Goal: Information Seeking & Learning: Learn about a topic

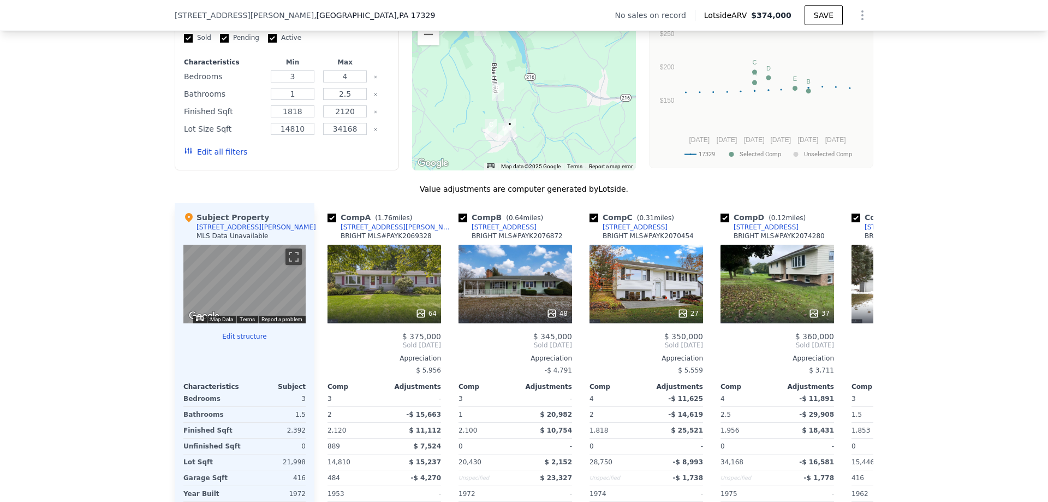
scroll to position [925, 0]
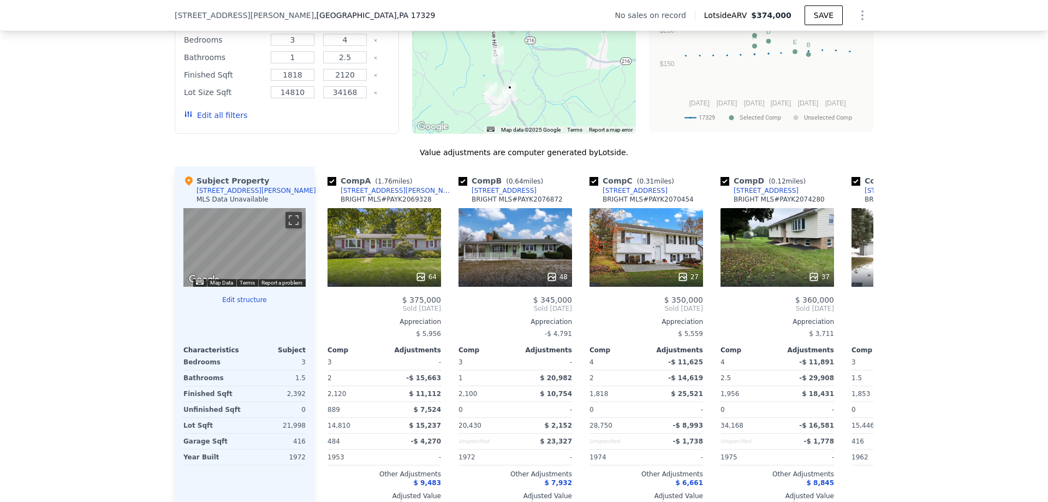
drag, startPoint x: 378, startPoint y: 238, endPoint x: 93, endPoint y: 337, distance: 301.4
click at [94, 337] on div "We found 5 sales that match your search Filters Map Prices Modify Comp Filters …" at bounding box center [524, 229] width 1048 height 615
click at [862, 319] on icon at bounding box center [861, 309] width 22 height 22
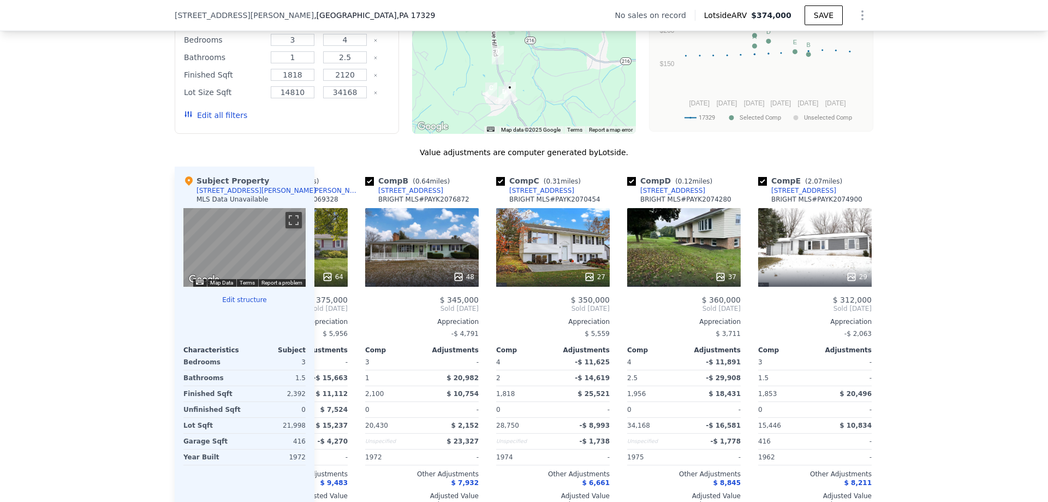
scroll to position [0, 122]
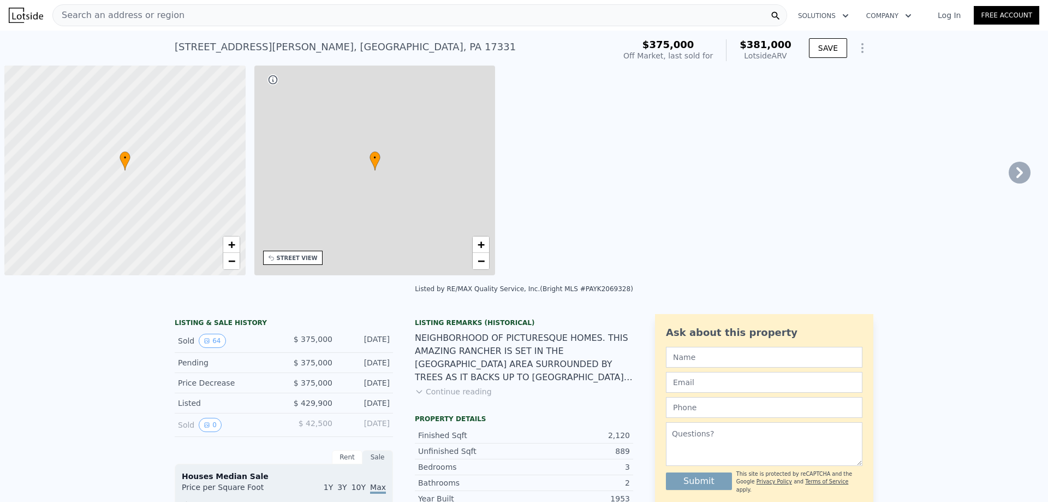
scroll to position [0, 4]
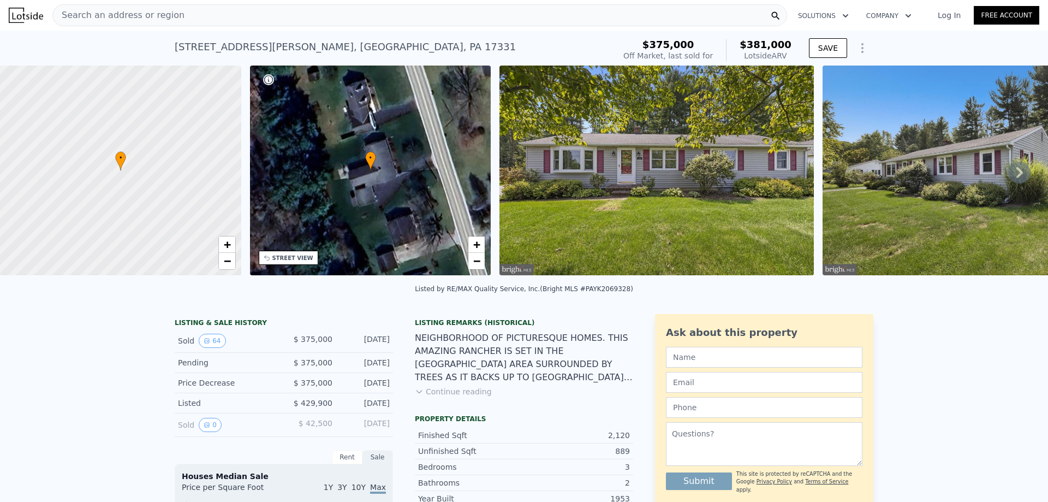
click at [1017, 174] on icon at bounding box center [1020, 172] width 7 height 11
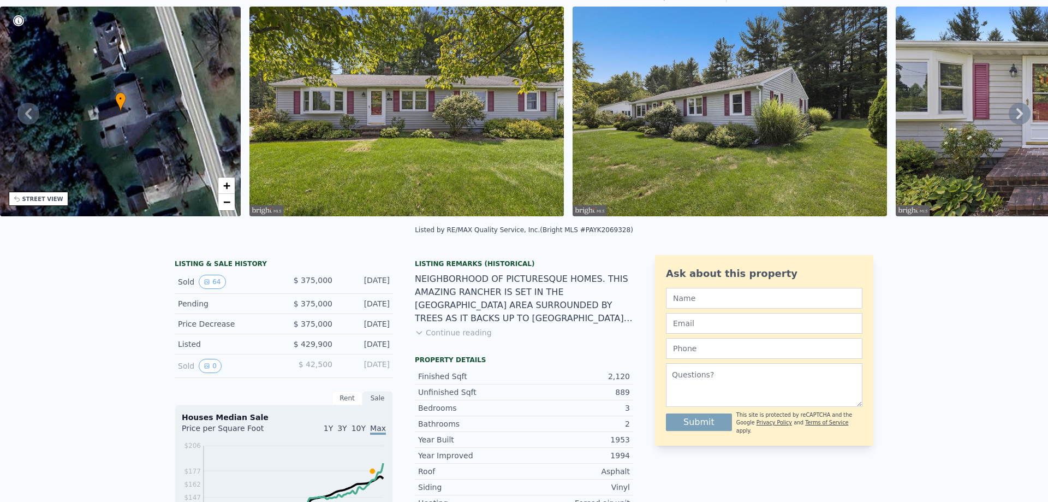
scroll to position [4, 0]
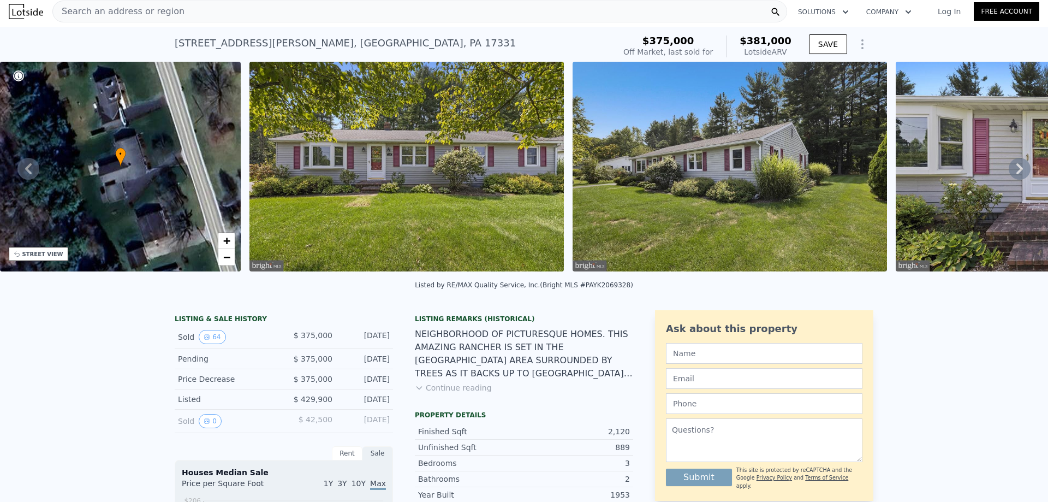
click at [1009, 167] on icon at bounding box center [1020, 169] width 22 height 22
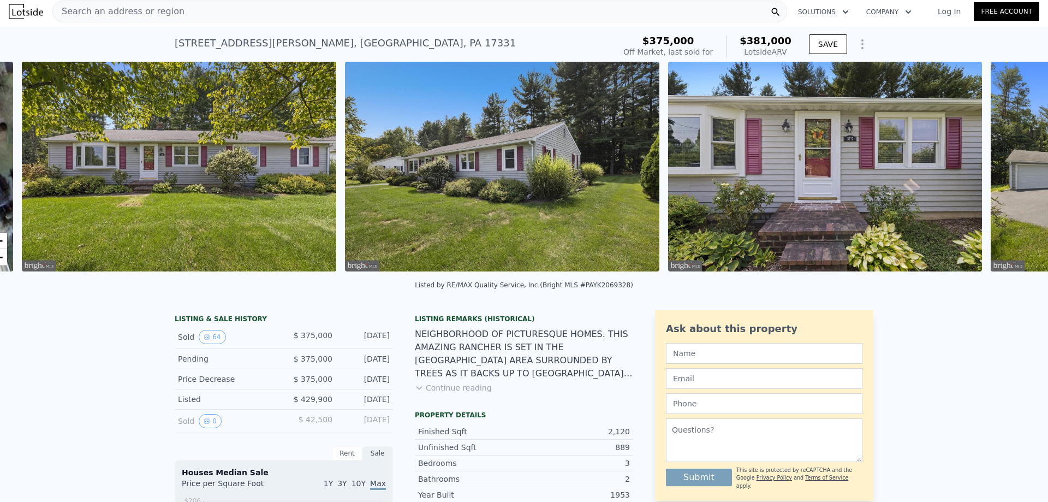
scroll to position [0, 500]
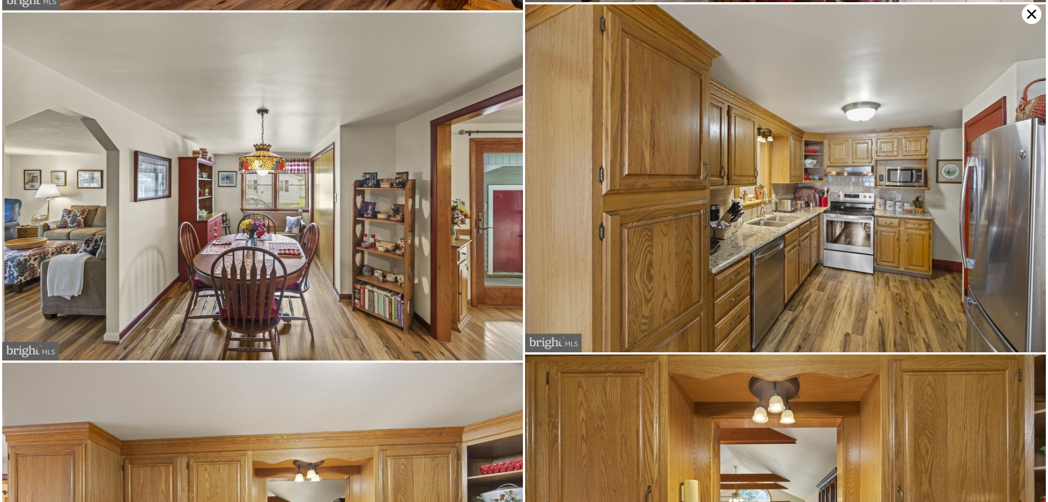
scroll to position [1743, 0]
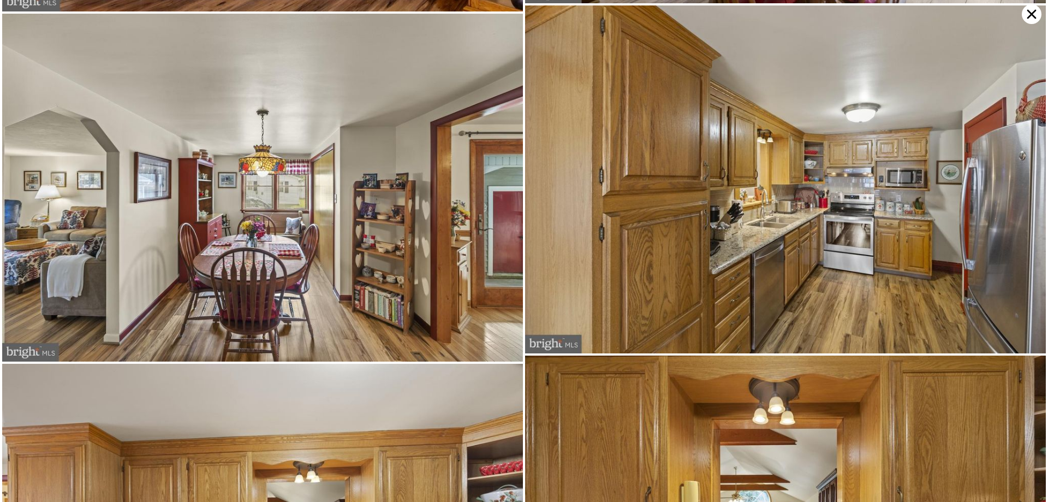
click at [1030, 9] on icon at bounding box center [1032, 14] width 20 height 20
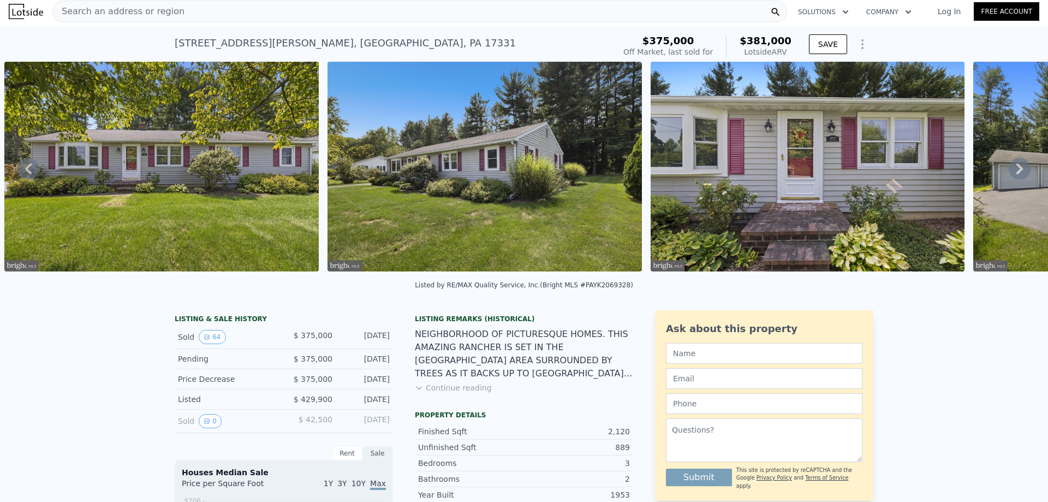
scroll to position [0, 0]
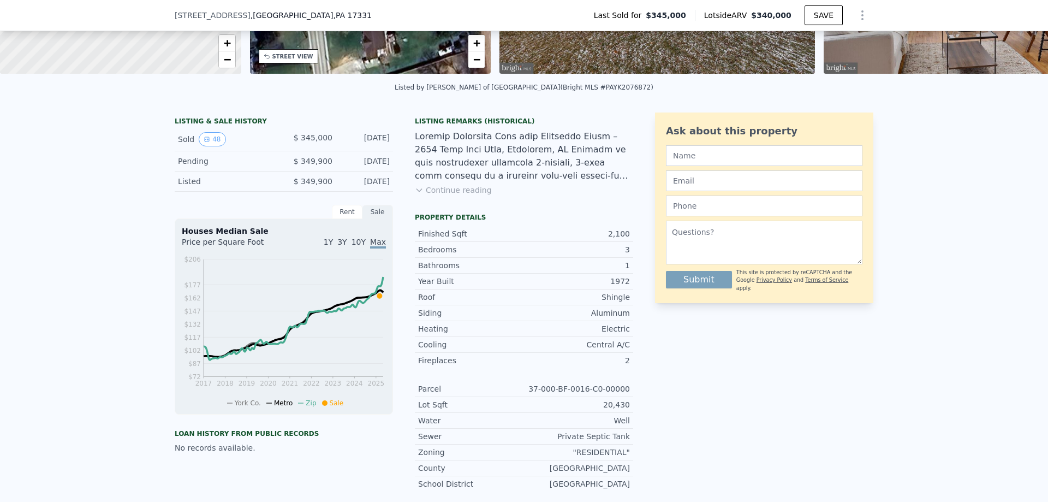
scroll to position [215, 0]
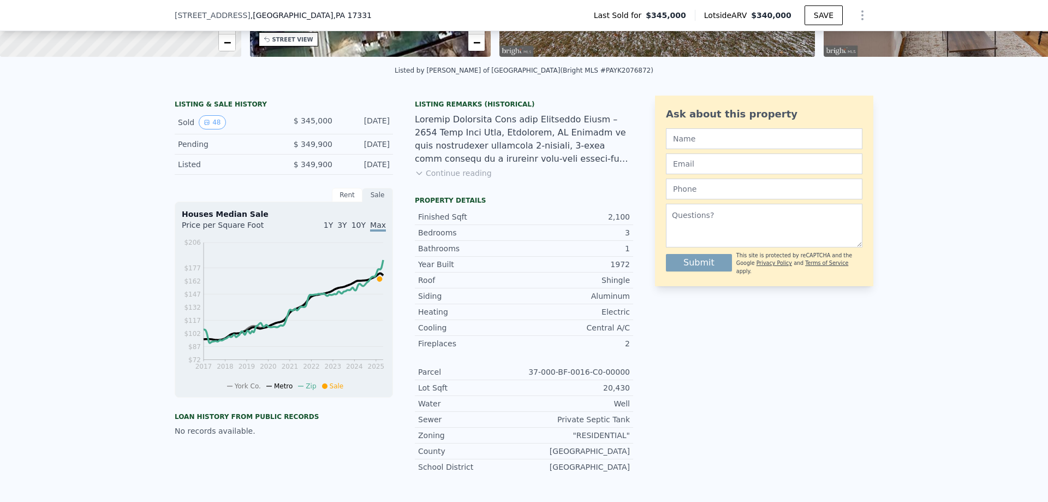
click at [463, 179] on button "Continue reading" at bounding box center [453, 173] width 77 height 11
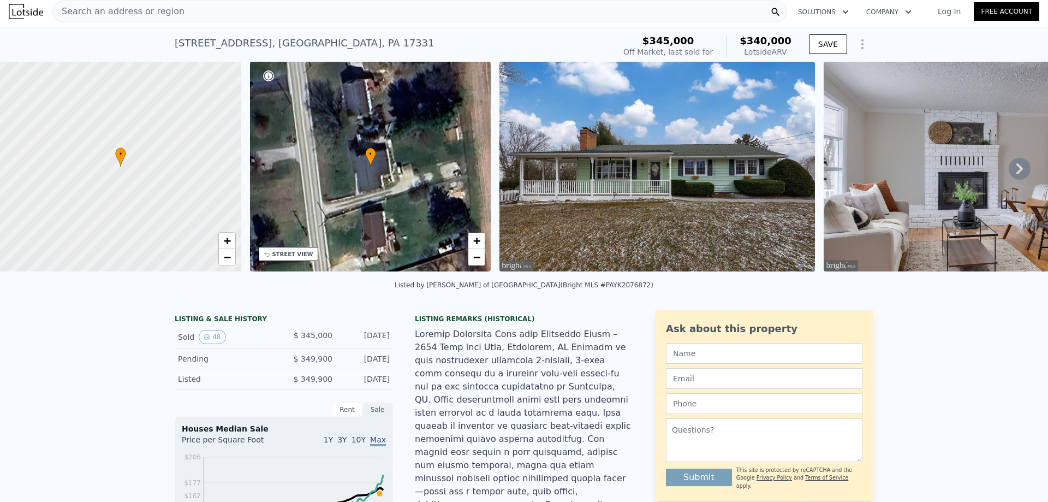
scroll to position [0, 0]
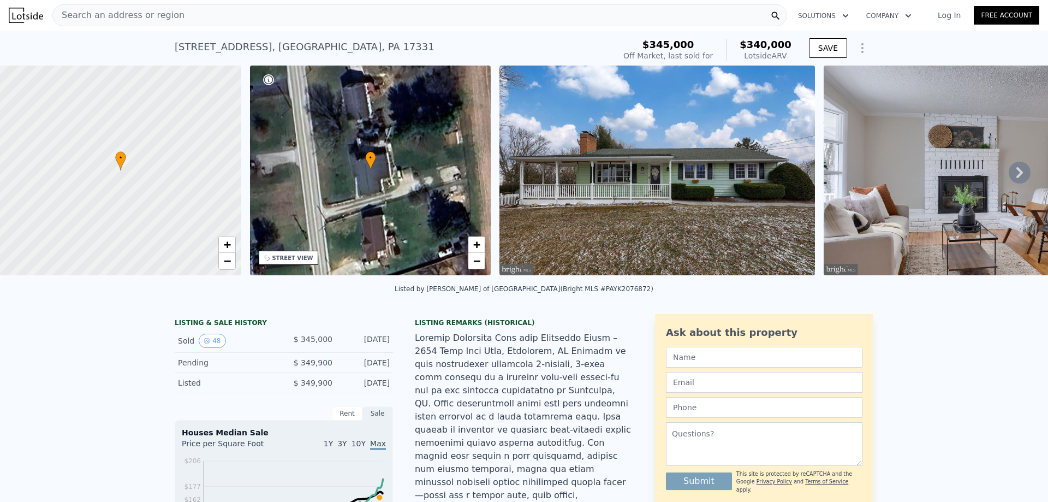
click at [1010, 175] on icon at bounding box center [1020, 173] width 22 height 22
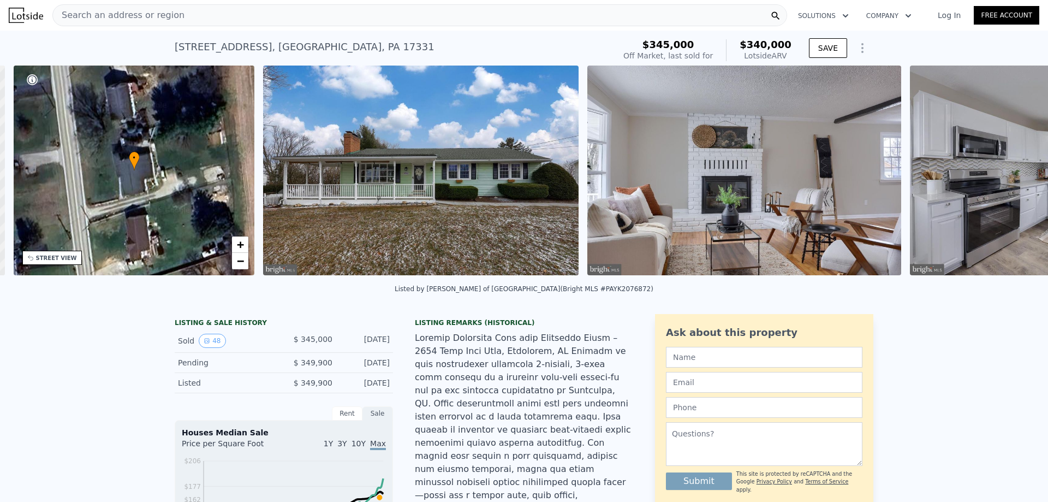
scroll to position [0, 254]
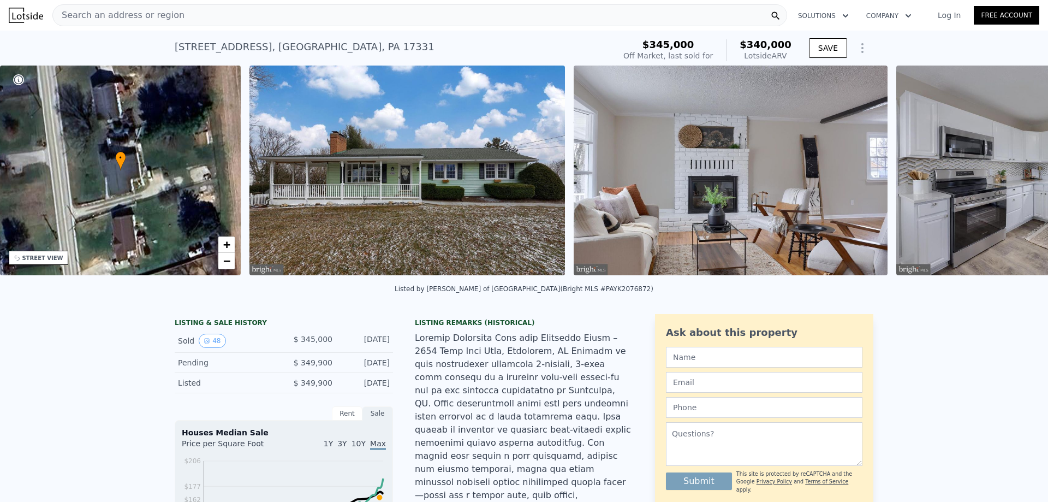
click at [1010, 175] on img at bounding box center [1054, 171] width 315 height 210
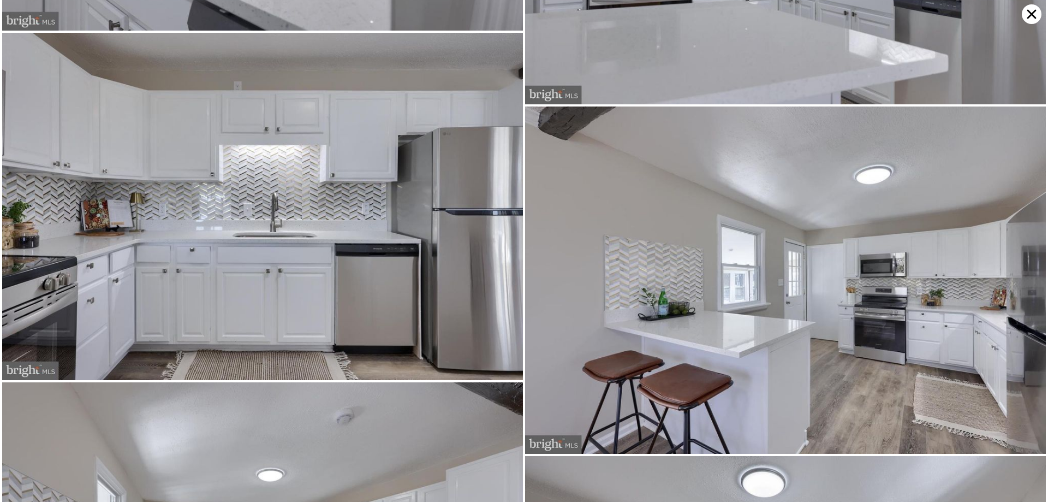
scroll to position [2774, 0]
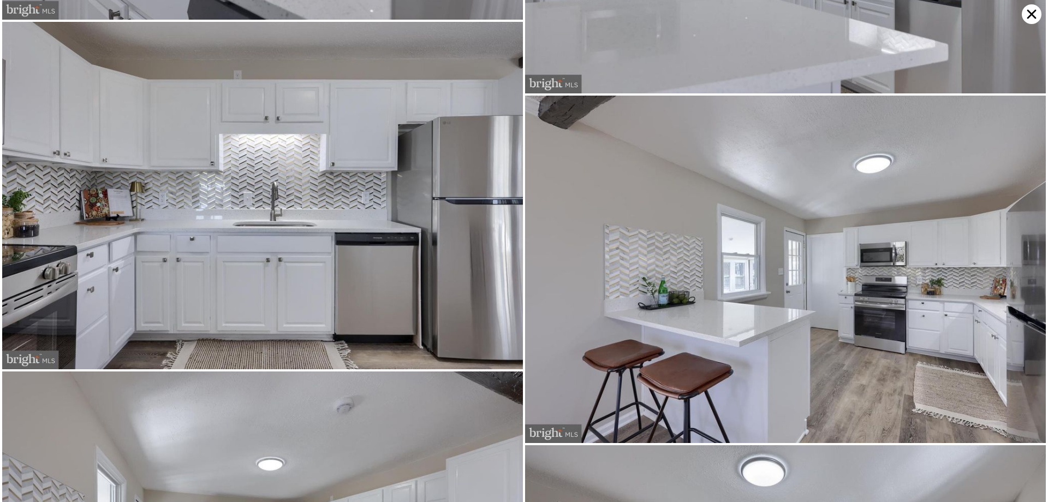
click at [1034, 15] on icon at bounding box center [1032, 14] width 9 height 9
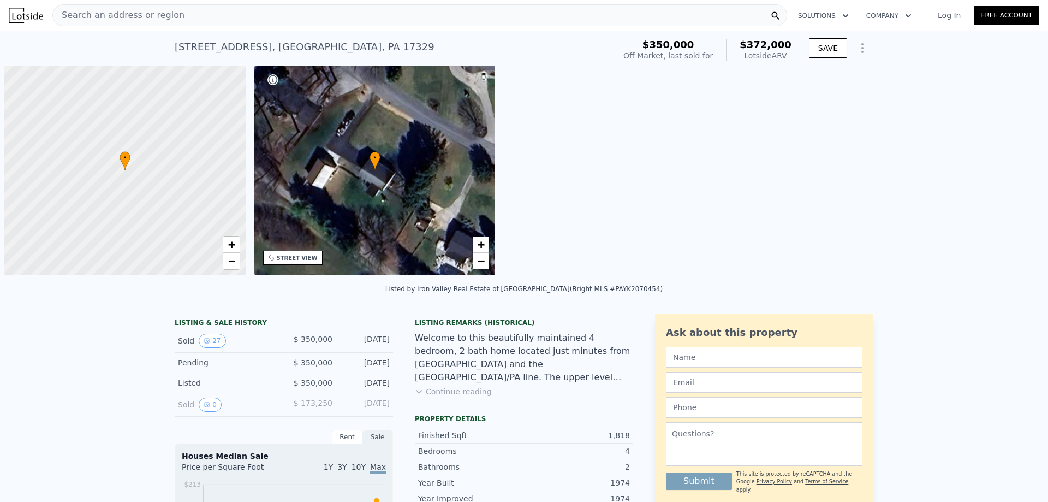
scroll to position [0, 4]
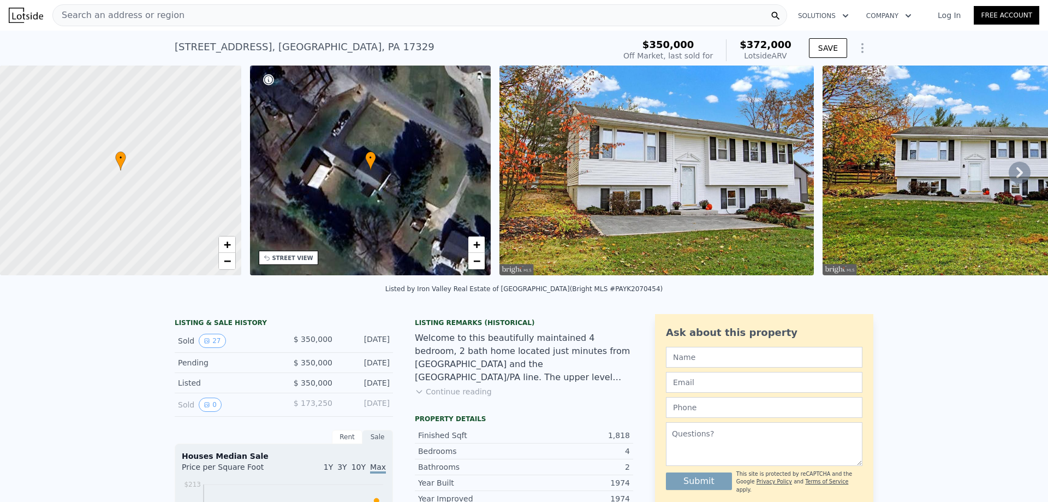
click at [1009, 174] on icon at bounding box center [1020, 173] width 22 height 22
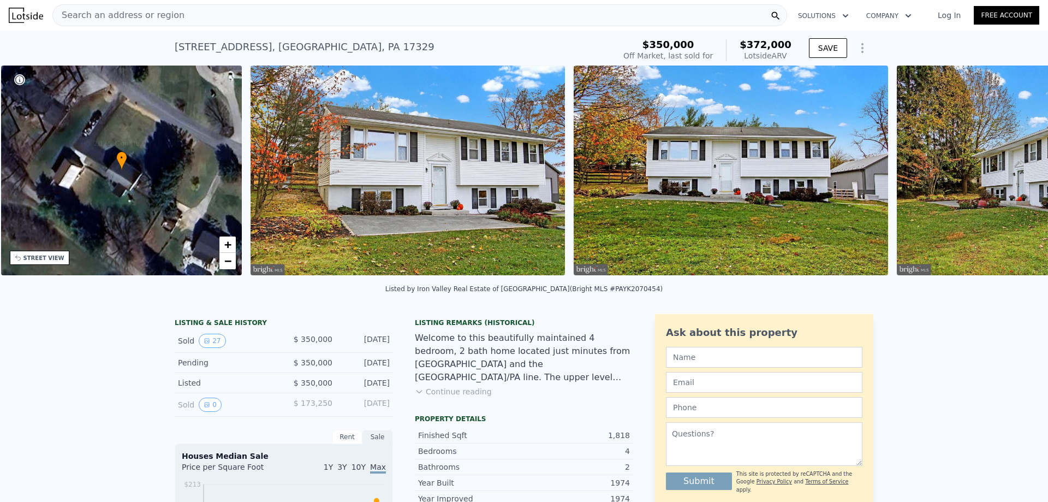
scroll to position [0, 254]
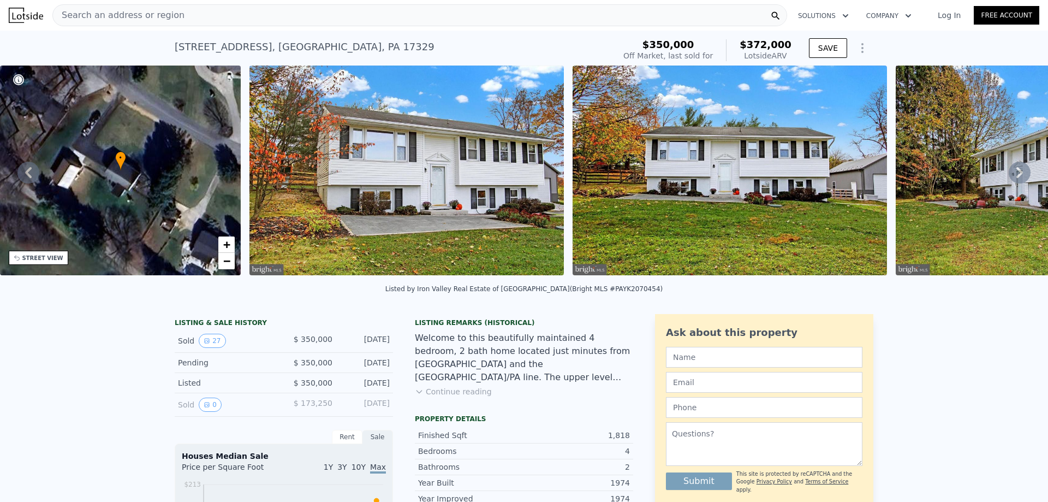
click at [1016, 176] on icon at bounding box center [1020, 173] width 22 height 22
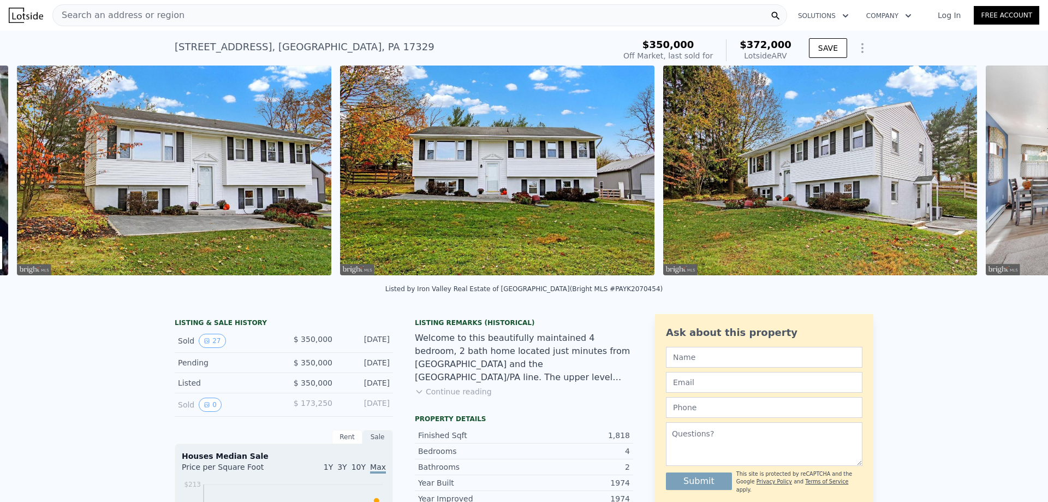
scroll to position [0, 500]
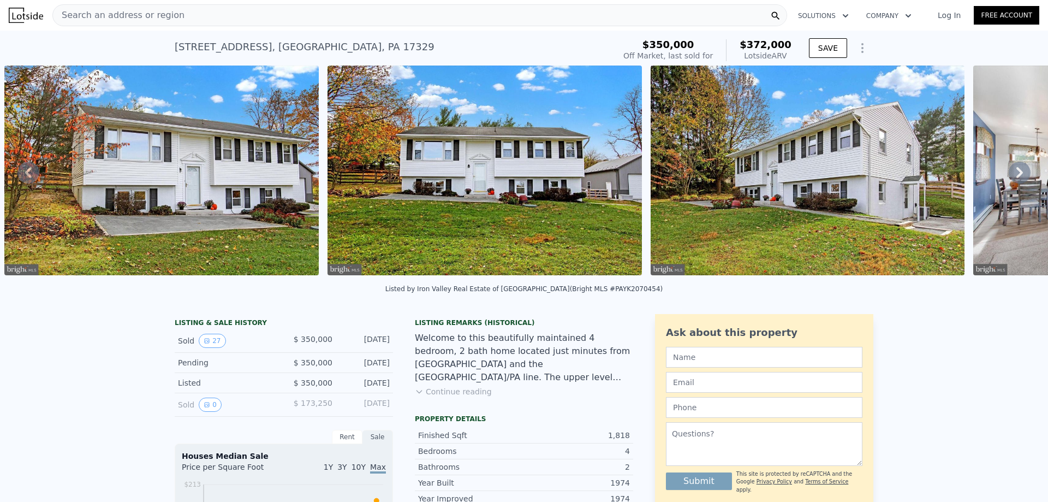
click at [1017, 177] on icon at bounding box center [1020, 172] width 7 height 11
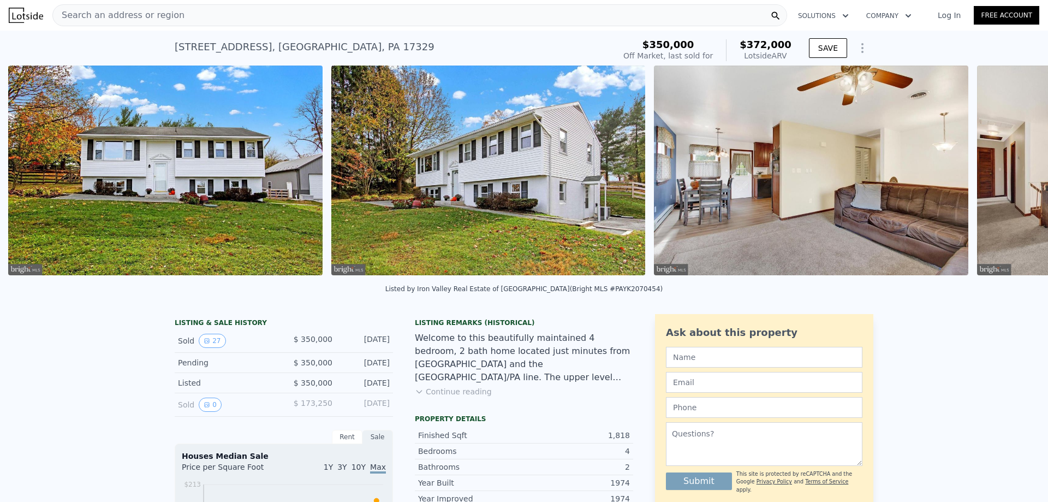
scroll to position [0, 823]
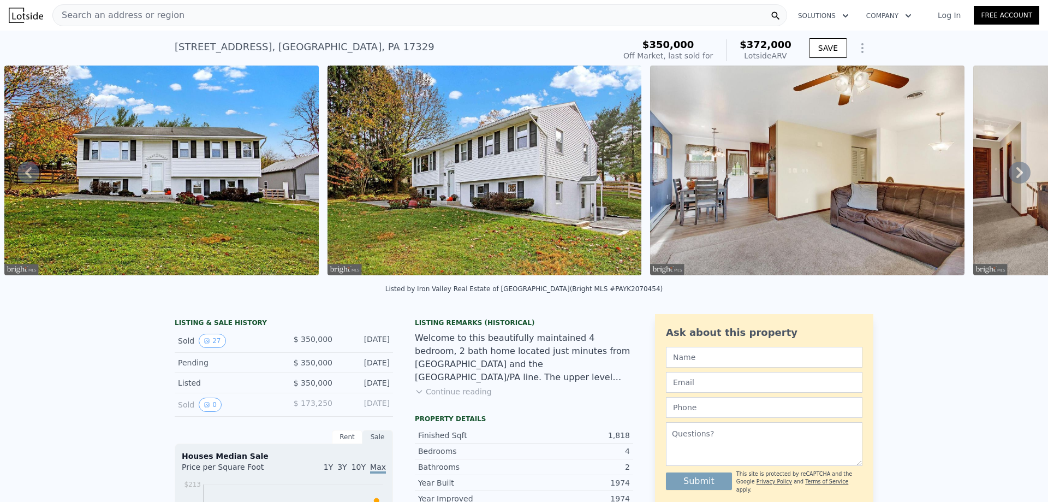
click at [1017, 172] on icon at bounding box center [1020, 172] width 7 height 11
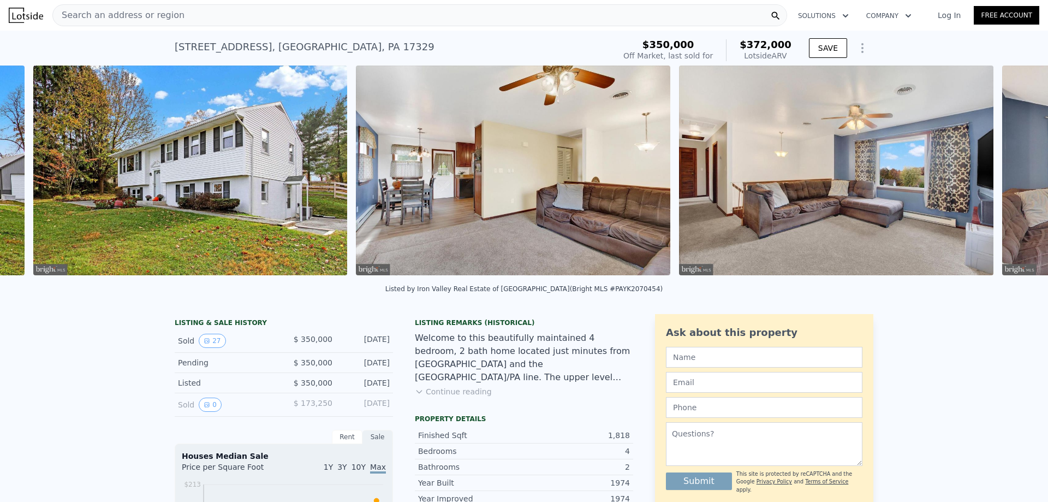
scroll to position [0, 1146]
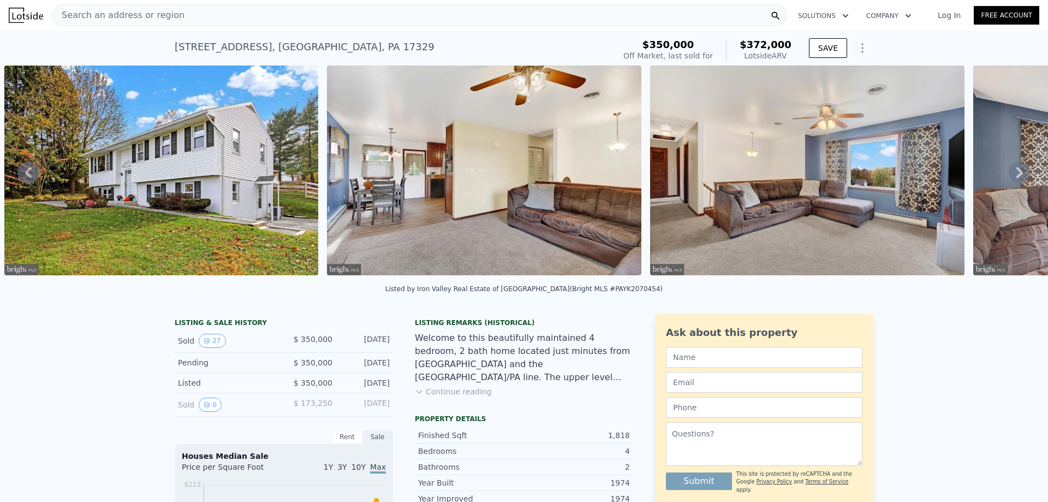
click at [1014, 172] on icon at bounding box center [1020, 173] width 22 height 22
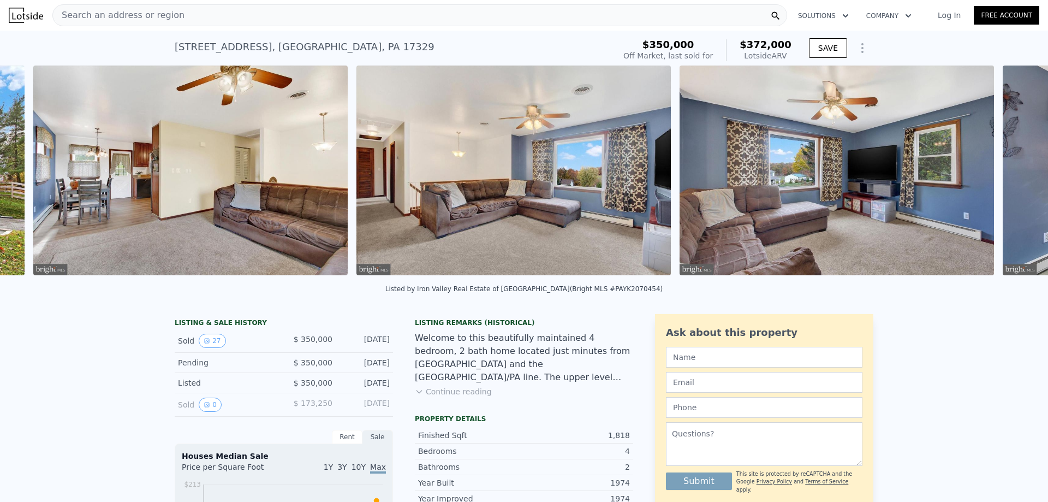
scroll to position [0, 1469]
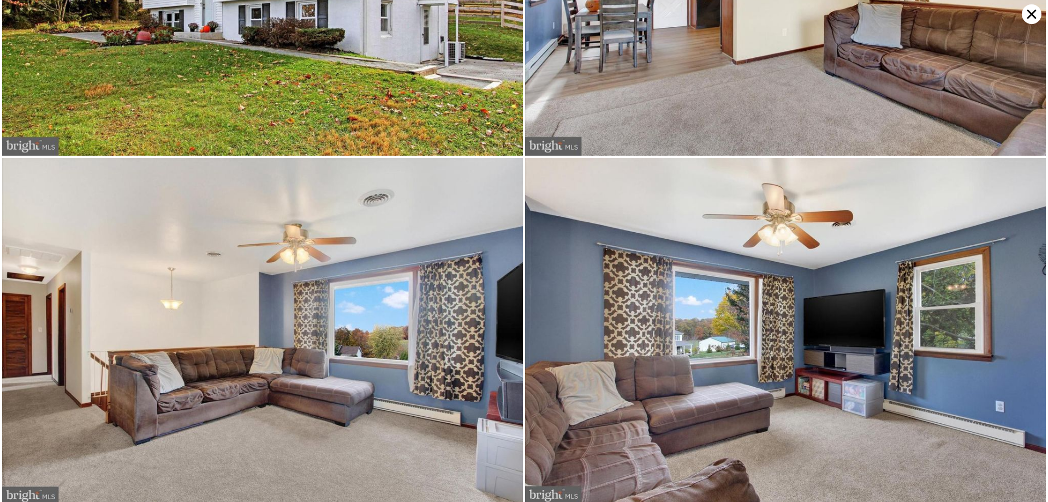
click at [1014, 172] on img at bounding box center [785, 331] width 521 height 347
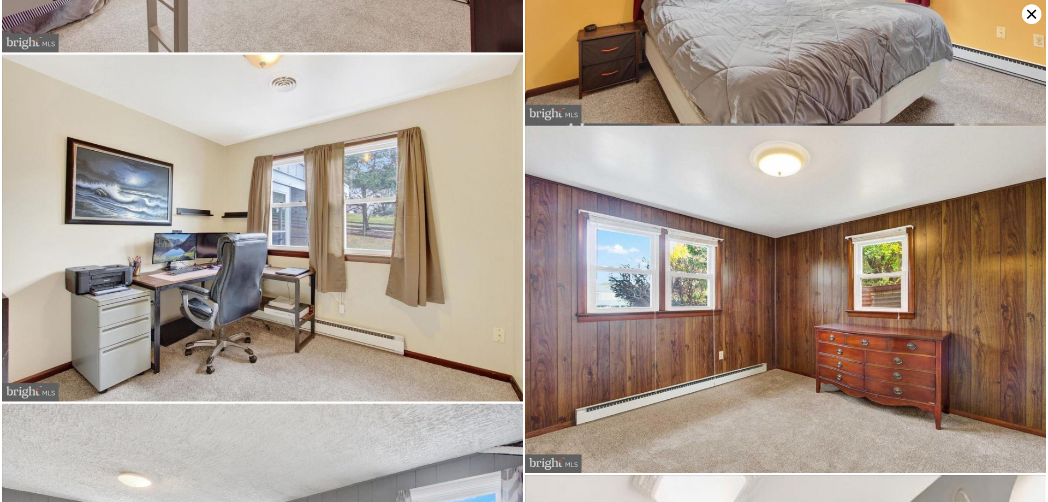
scroll to position [2155, 0]
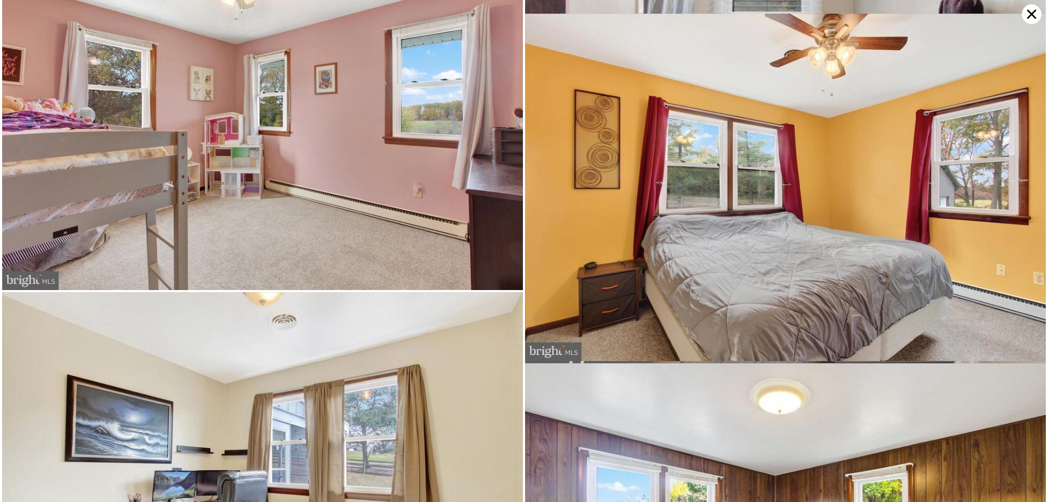
click at [1035, 15] on icon at bounding box center [1032, 14] width 20 height 20
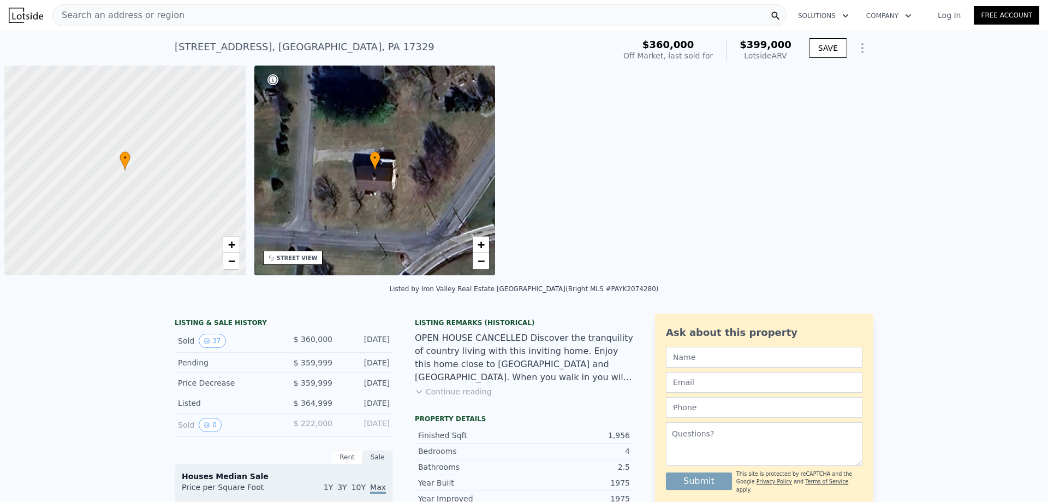
scroll to position [0, 4]
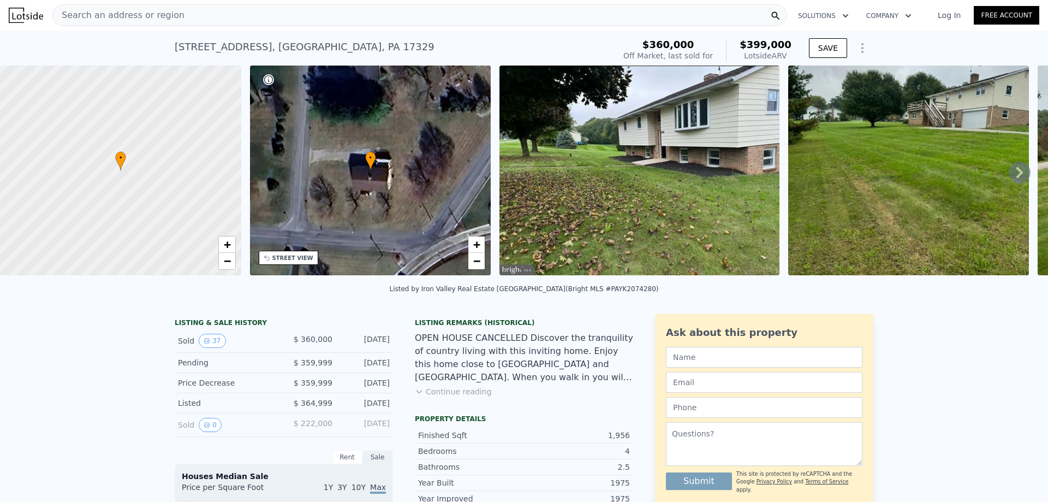
click at [1017, 172] on icon at bounding box center [1020, 172] width 7 height 11
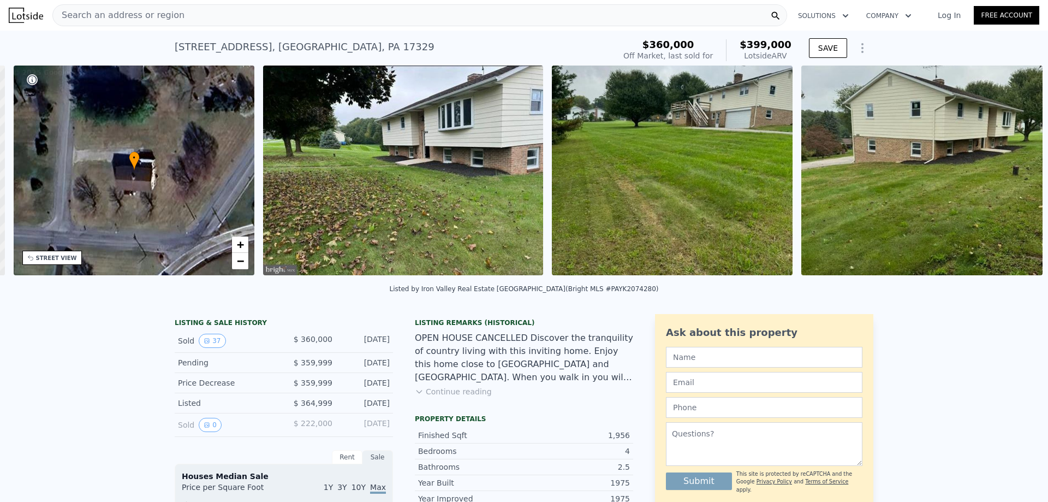
scroll to position [0, 254]
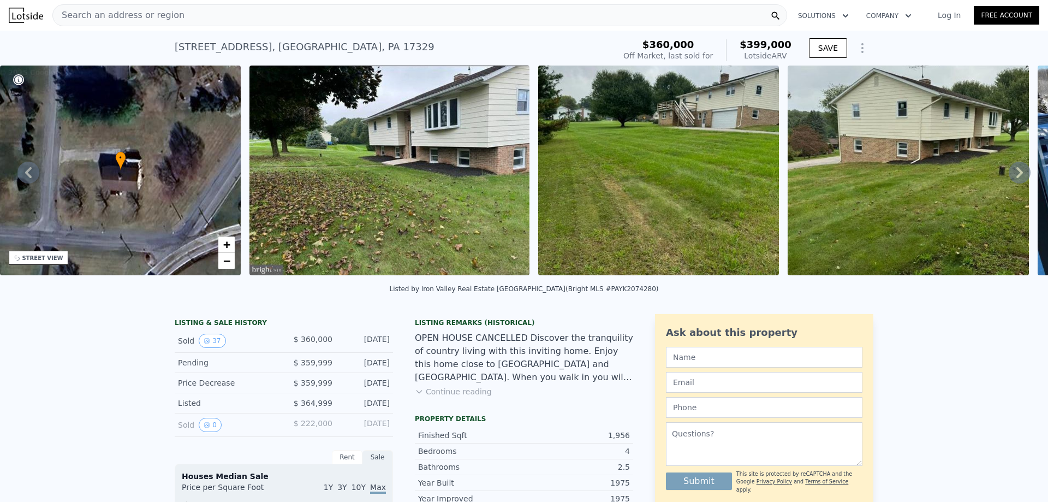
click at [1017, 173] on icon at bounding box center [1020, 172] width 7 height 11
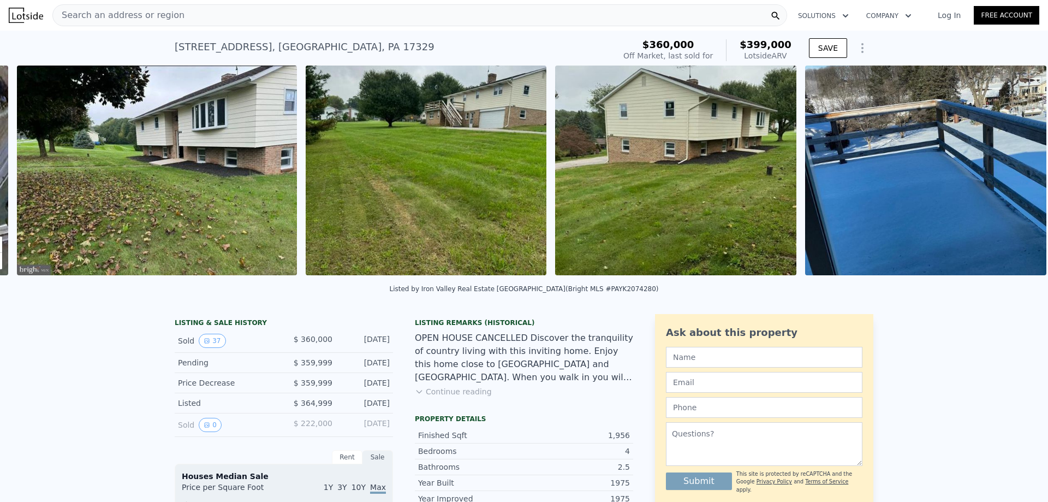
scroll to position [0, 500]
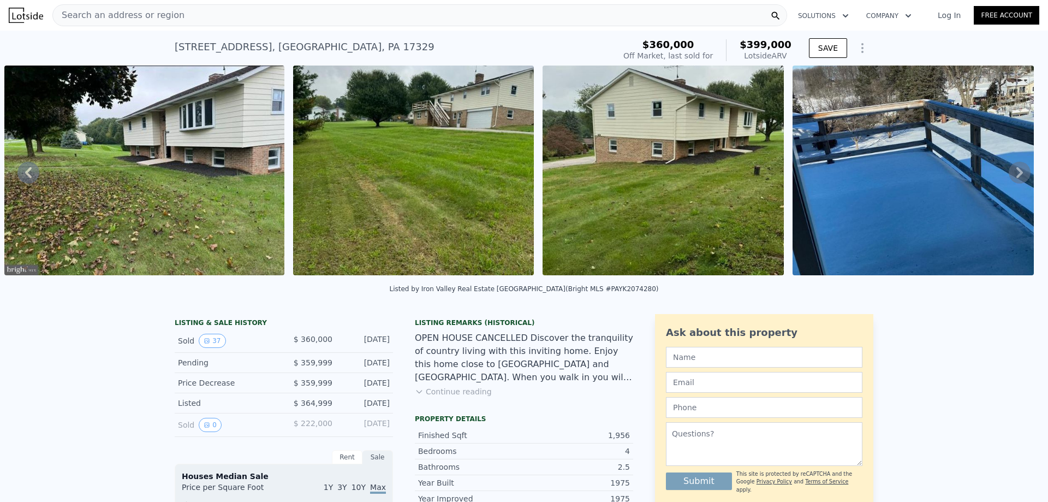
click at [1009, 177] on icon at bounding box center [1020, 173] width 22 height 22
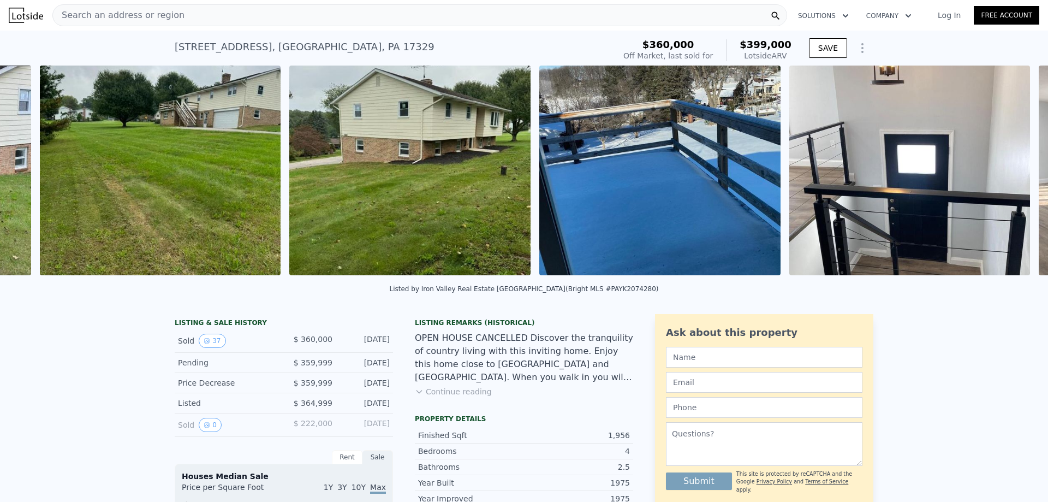
scroll to position [0, 789]
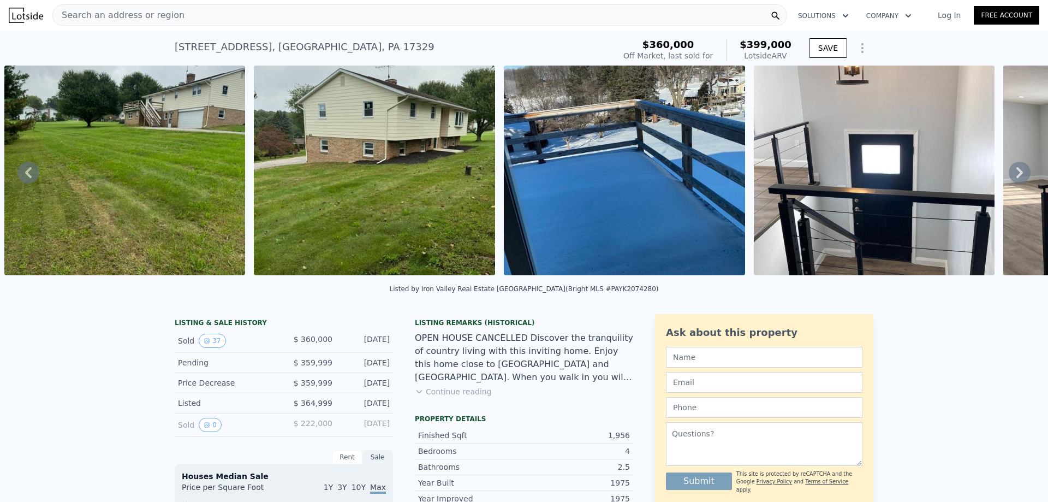
click at [1009, 180] on icon at bounding box center [1020, 173] width 22 height 22
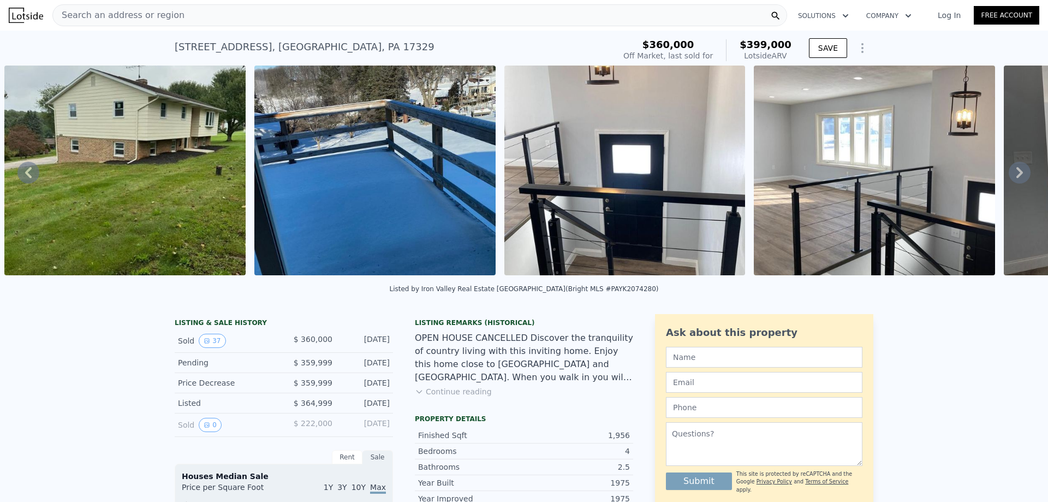
click at [1009, 180] on icon at bounding box center [1020, 173] width 22 height 22
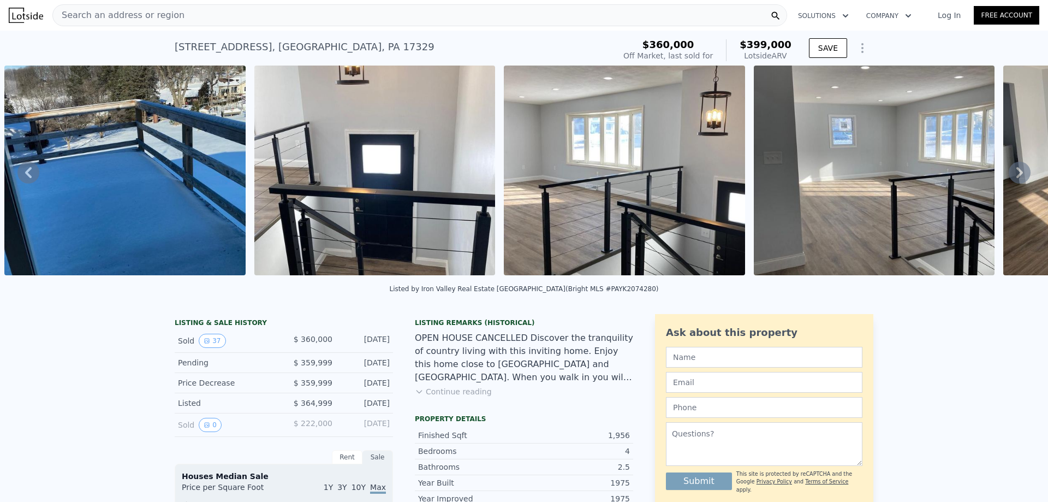
click at [1009, 180] on icon at bounding box center [1020, 173] width 22 height 22
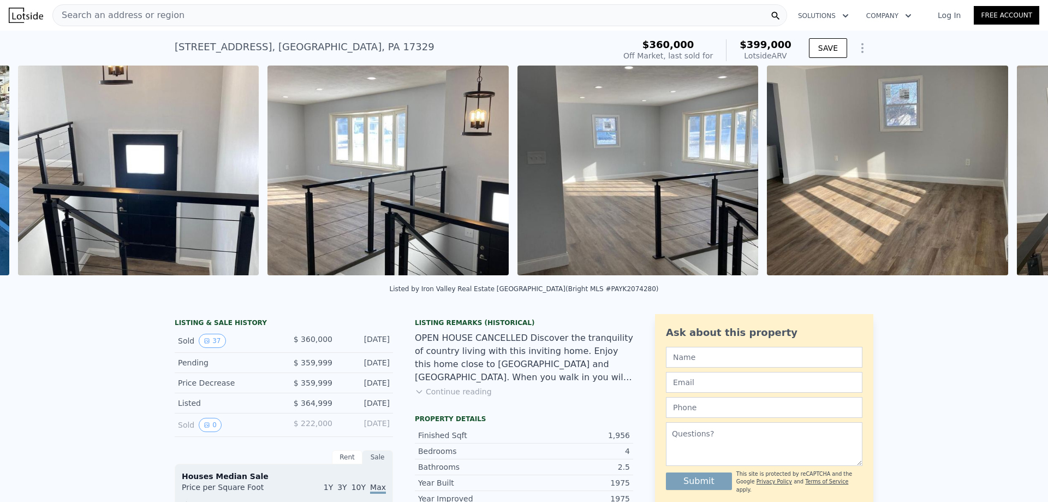
scroll to position [0, 1538]
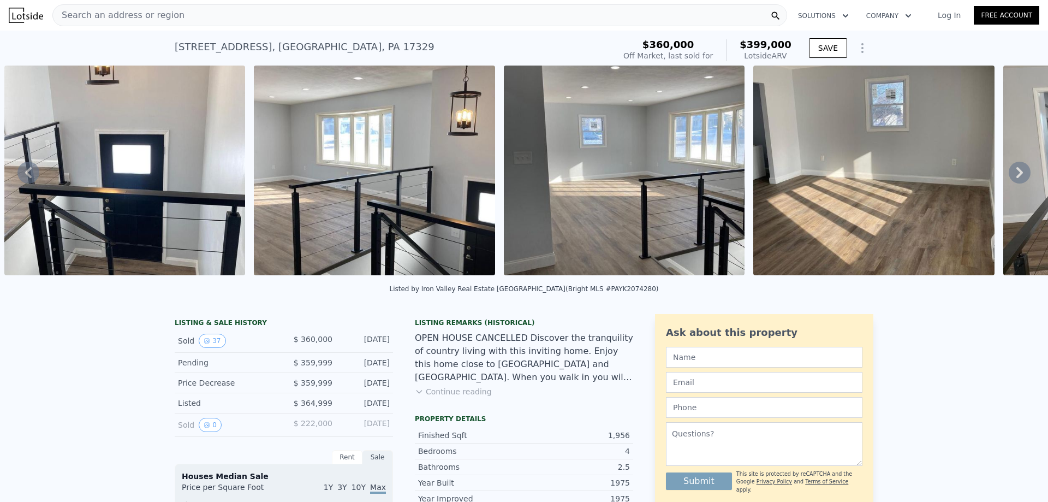
click at [1017, 176] on icon at bounding box center [1020, 172] width 7 height 11
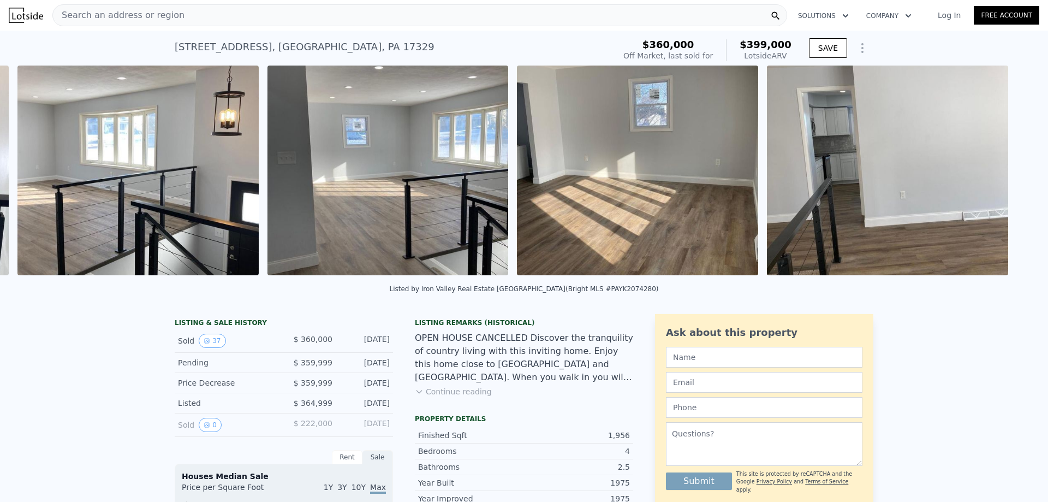
scroll to position [0, 1788]
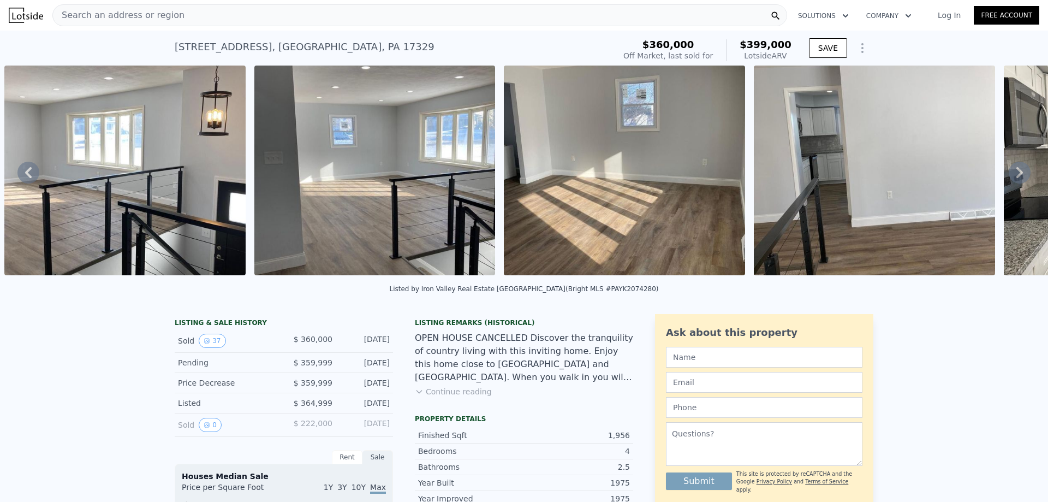
click at [1017, 177] on icon at bounding box center [1020, 172] width 7 height 11
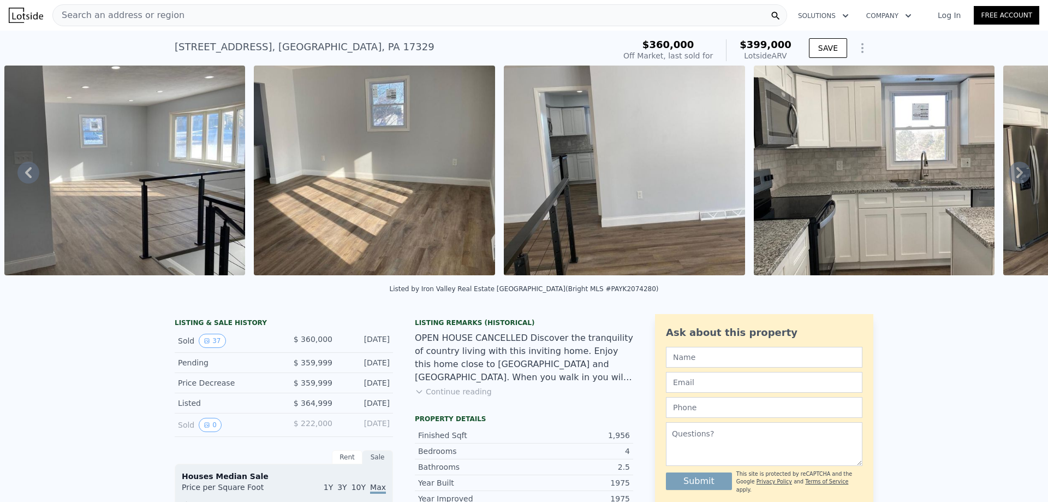
click at [1017, 177] on icon at bounding box center [1020, 172] width 7 height 11
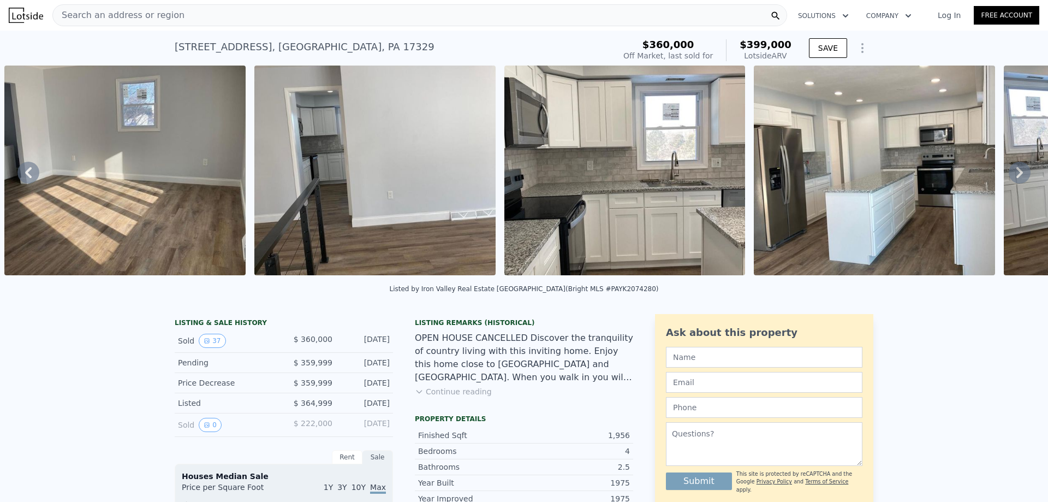
click at [1017, 177] on icon at bounding box center [1020, 172] width 7 height 11
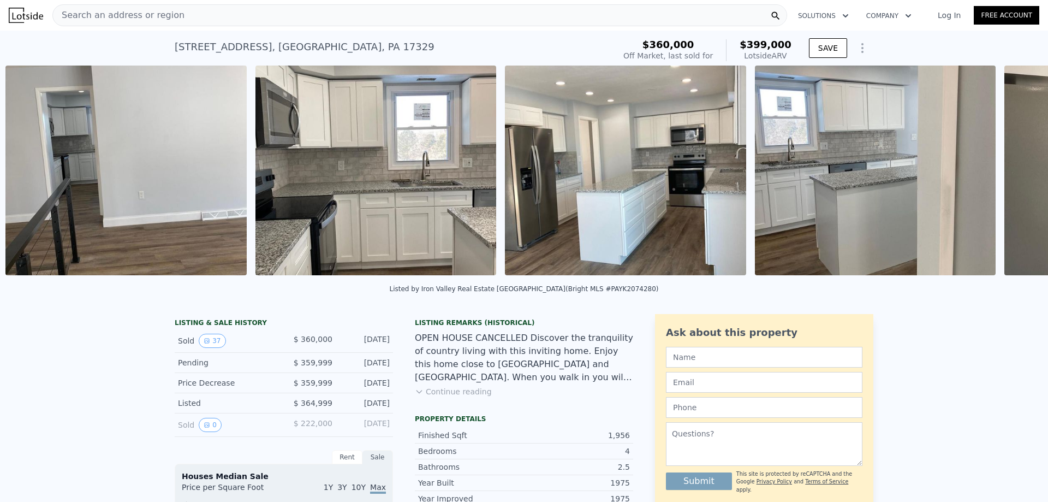
scroll to position [0, 2538]
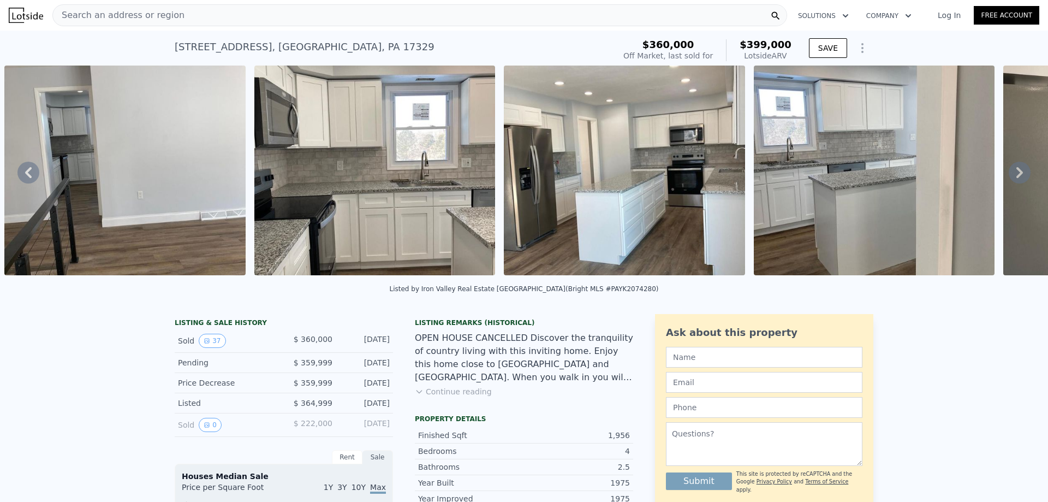
click at [1009, 174] on icon at bounding box center [1020, 173] width 22 height 22
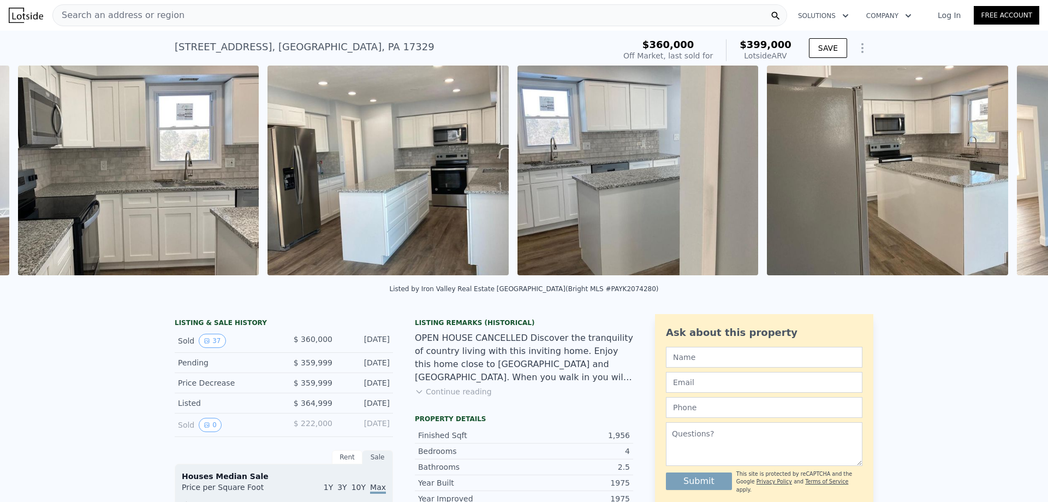
scroll to position [0, 2788]
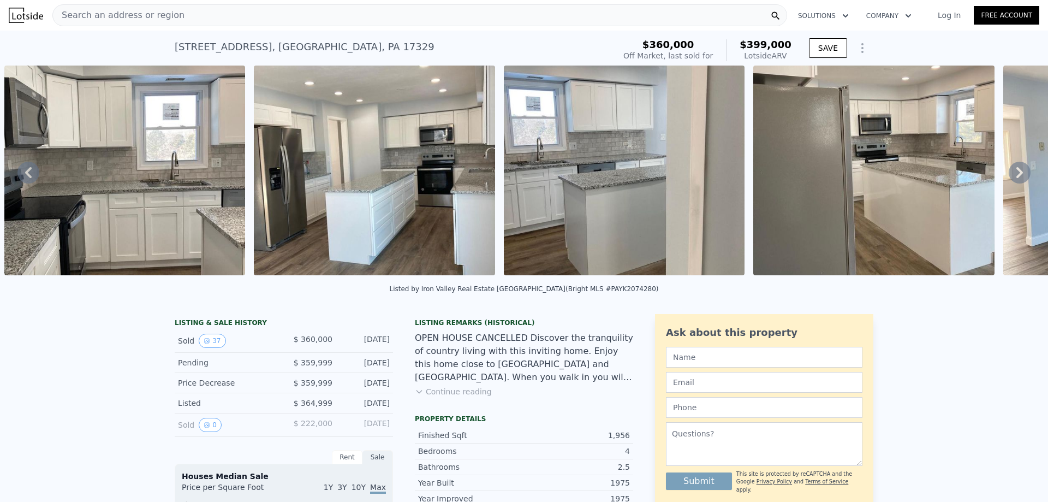
click at [1011, 172] on icon at bounding box center [1020, 173] width 22 height 22
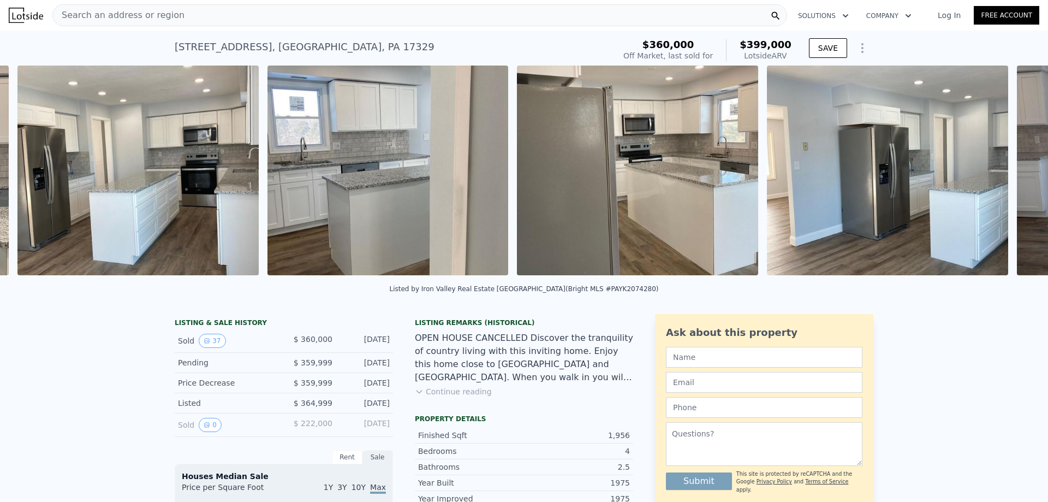
scroll to position [0, 3037]
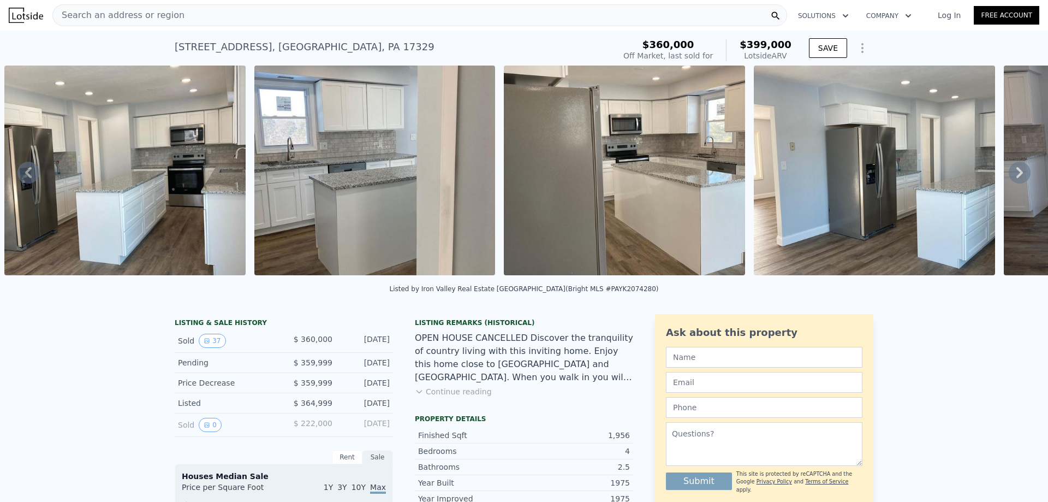
click at [1009, 174] on icon at bounding box center [1020, 173] width 22 height 22
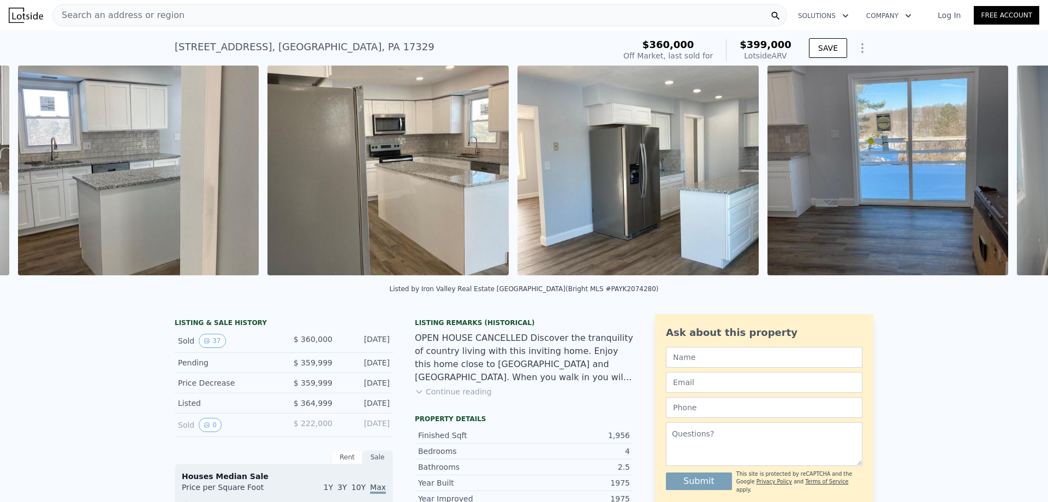
scroll to position [0, 3287]
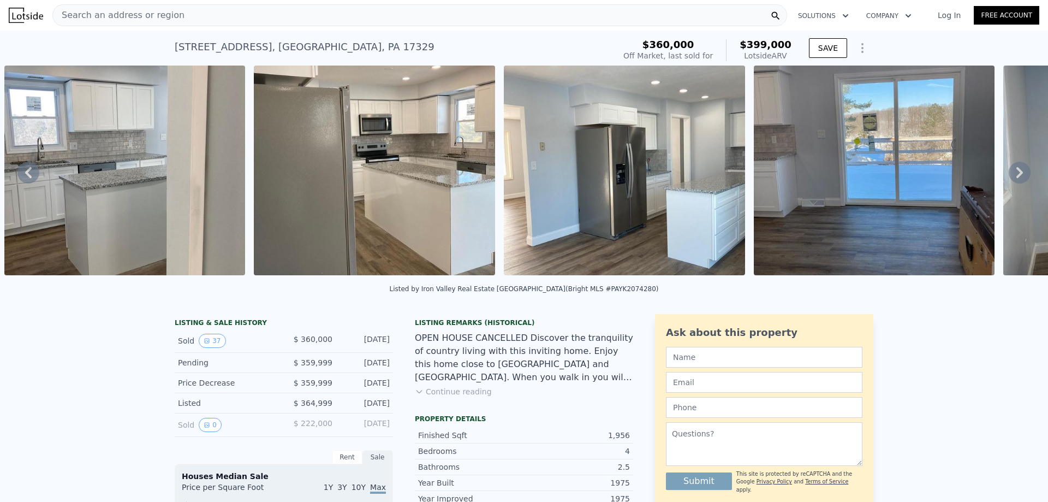
click at [1009, 176] on icon at bounding box center [1020, 173] width 22 height 22
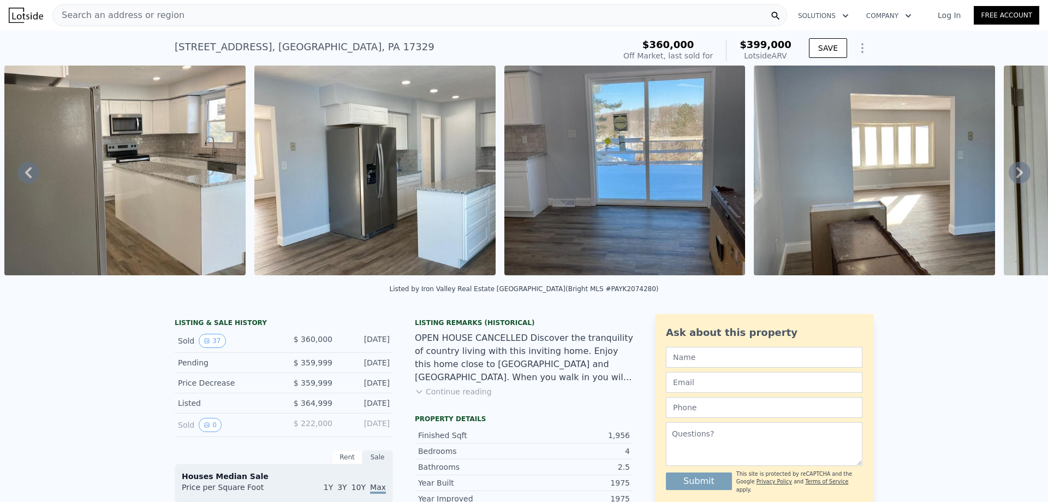
click at [1009, 176] on icon at bounding box center [1020, 173] width 22 height 22
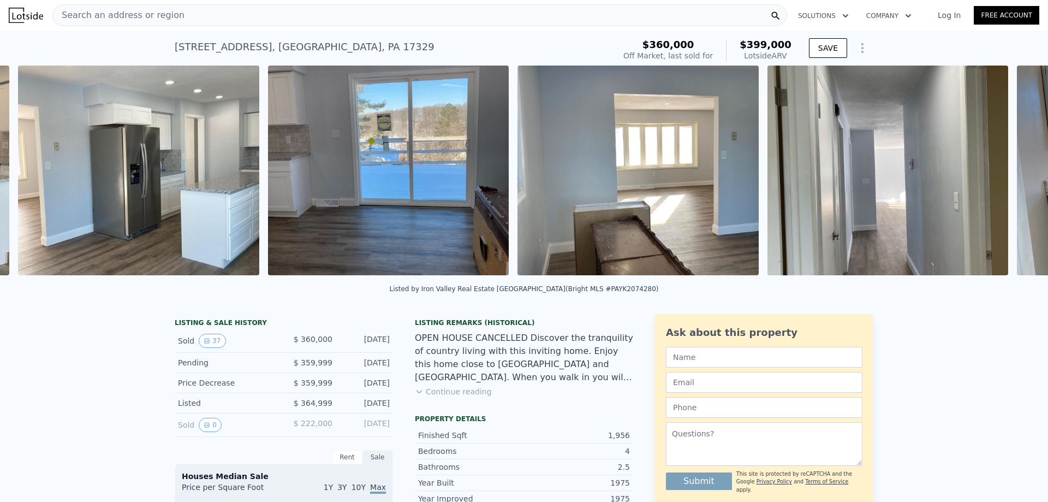
scroll to position [0, 3787]
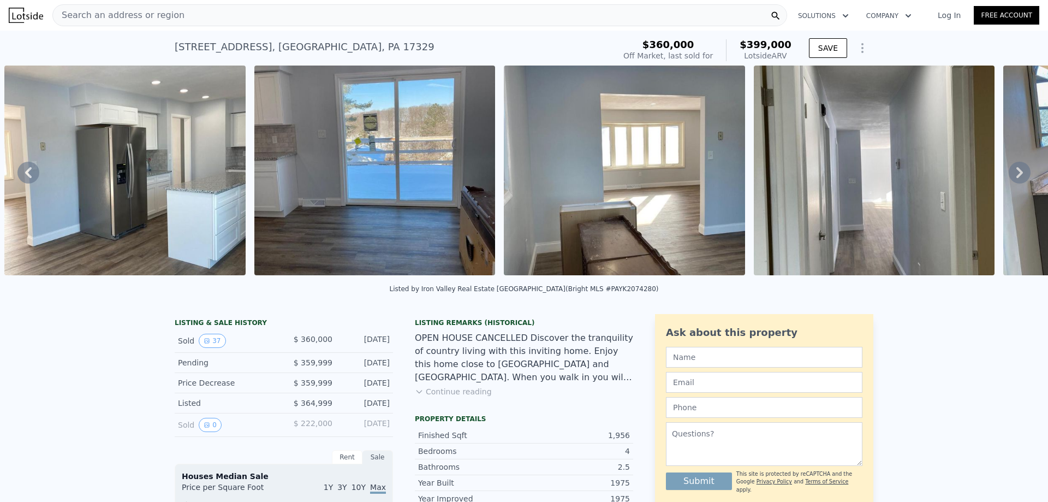
click at [1009, 180] on icon at bounding box center [1020, 173] width 22 height 22
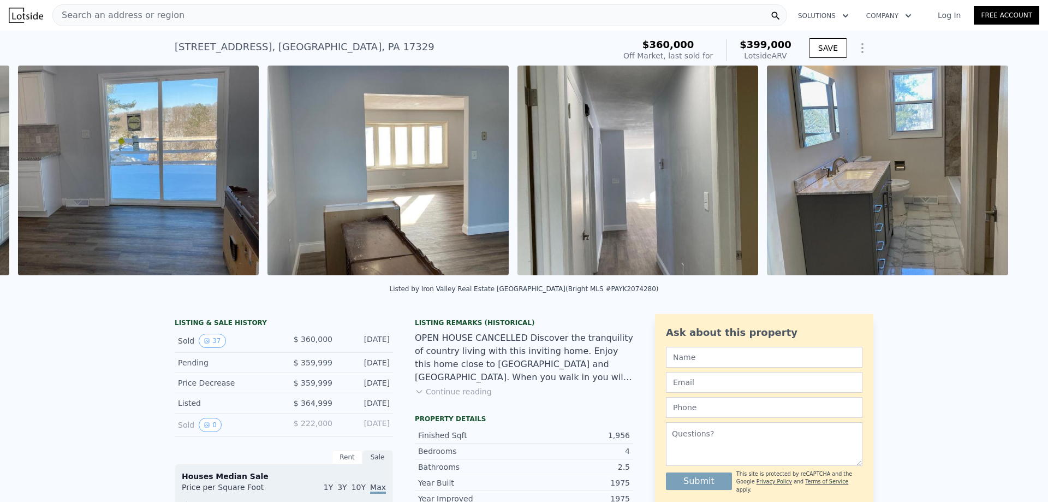
scroll to position [0, 4037]
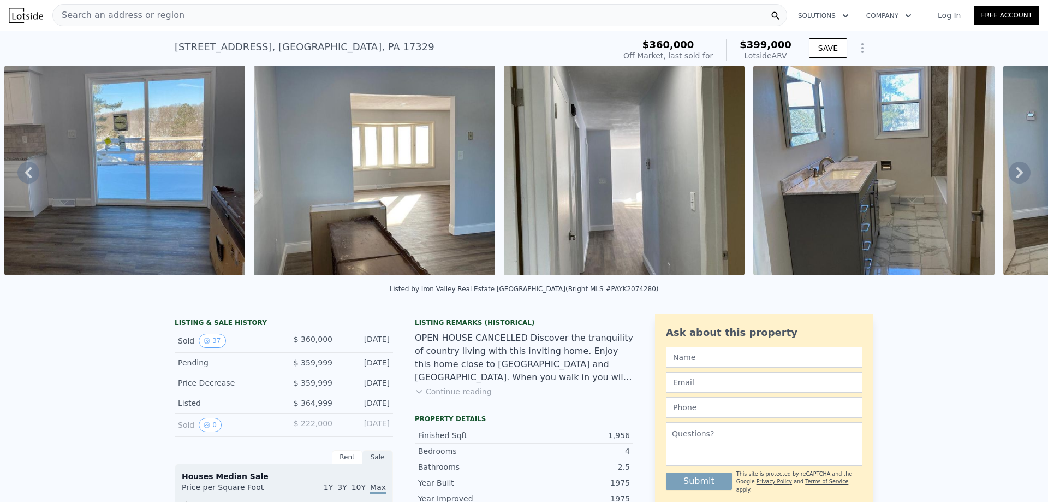
click at [1009, 180] on icon at bounding box center [1020, 173] width 22 height 22
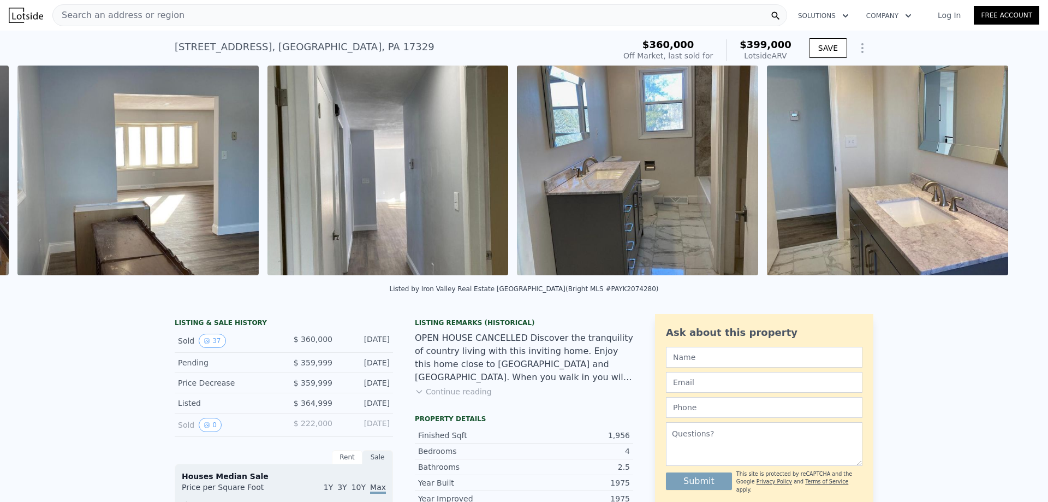
scroll to position [0, 4287]
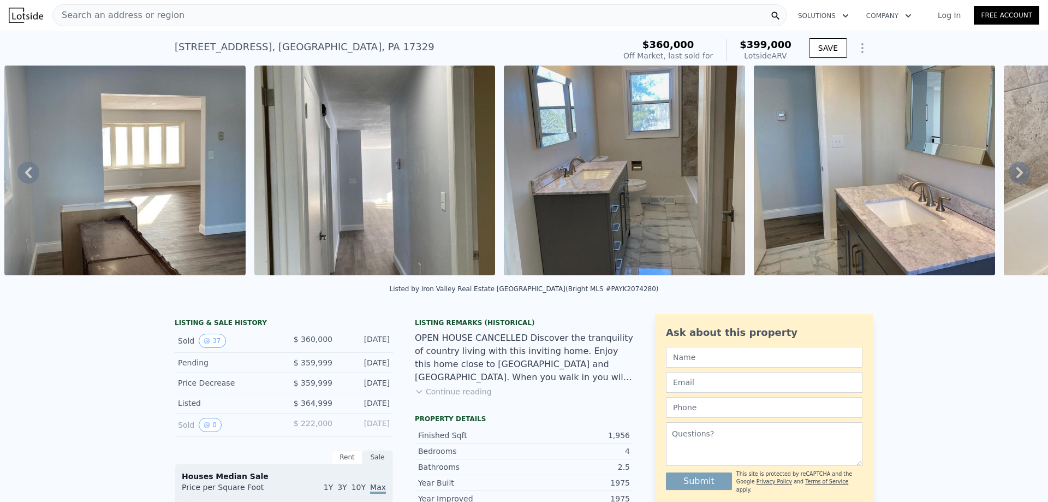
click at [1009, 179] on icon at bounding box center [1020, 173] width 22 height 22
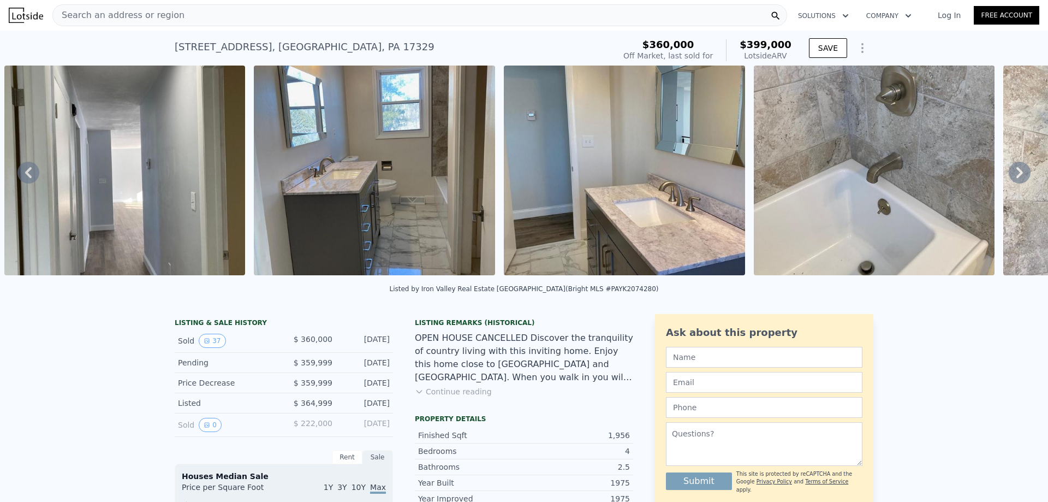
click at [1009, 179] on icon at bounding box center [1020, 173] width 22 height 22
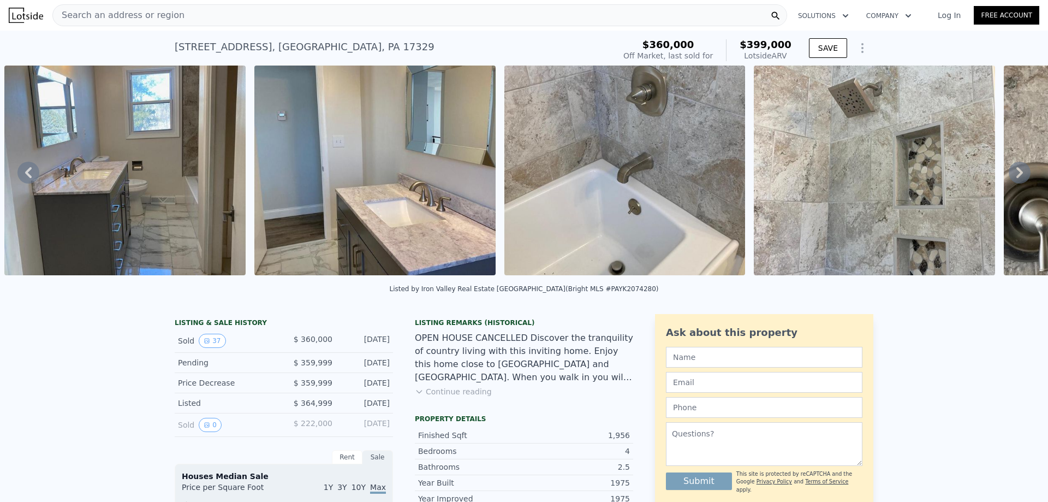
click at [1009, 179] on icon at bounding box center [1020, 173] width 22 height 22
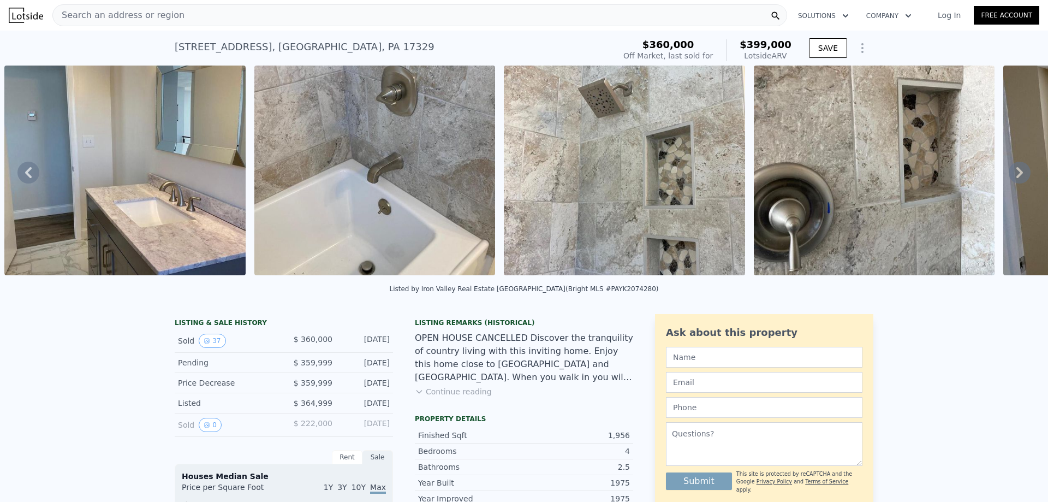
click at [1009, 179] on icon at bounding box center [1020, 173] width 22 height 22
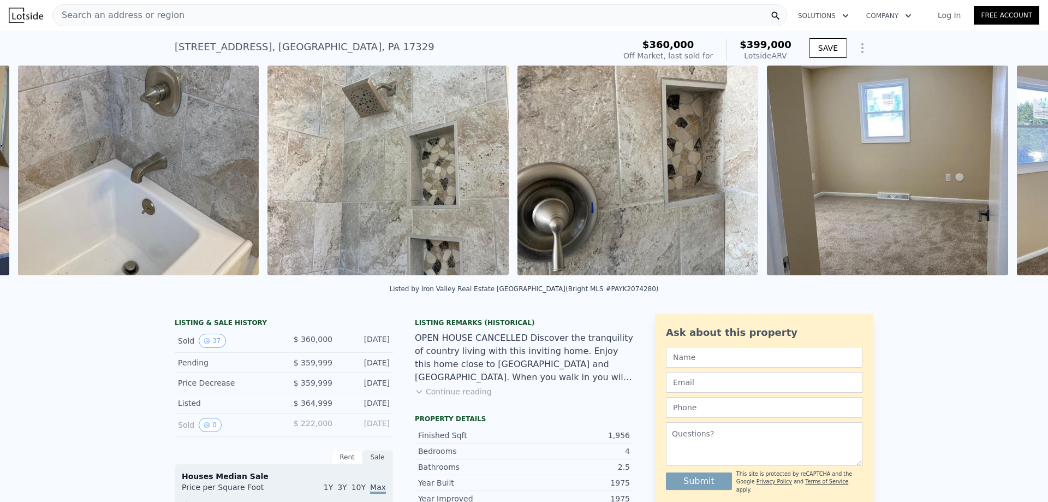
scroll to position [0, 5287]
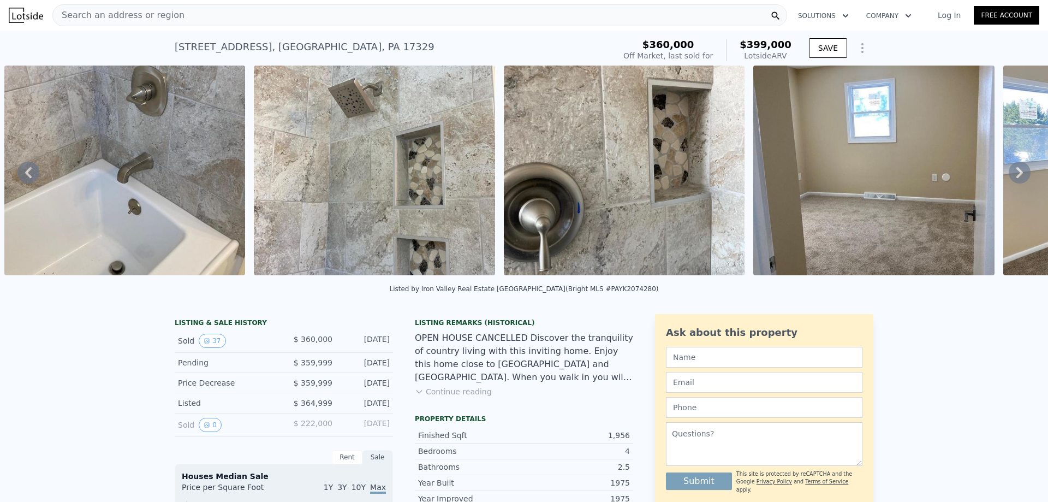
click at [1009, 179] on icon at bounding box center [1020, 173] width 22 height 22
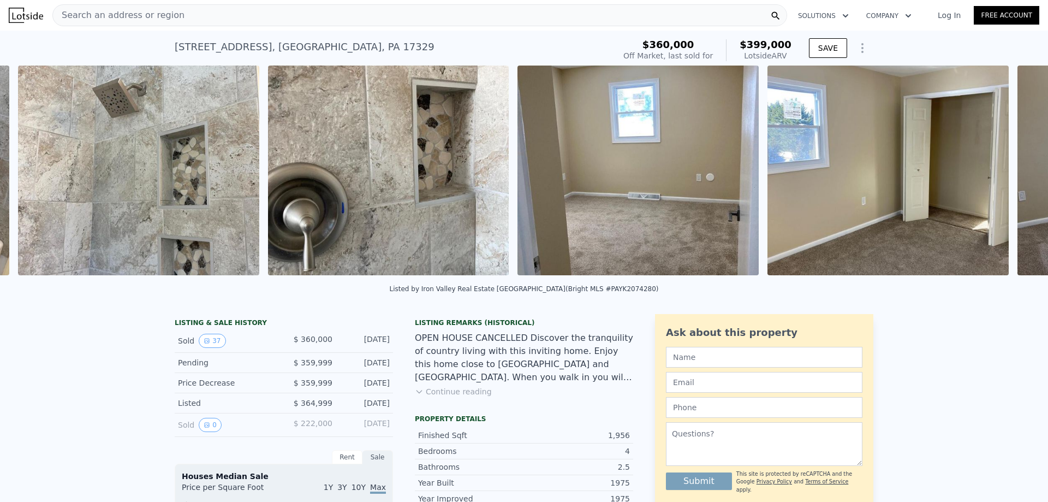
scroll to position [0, 5536]
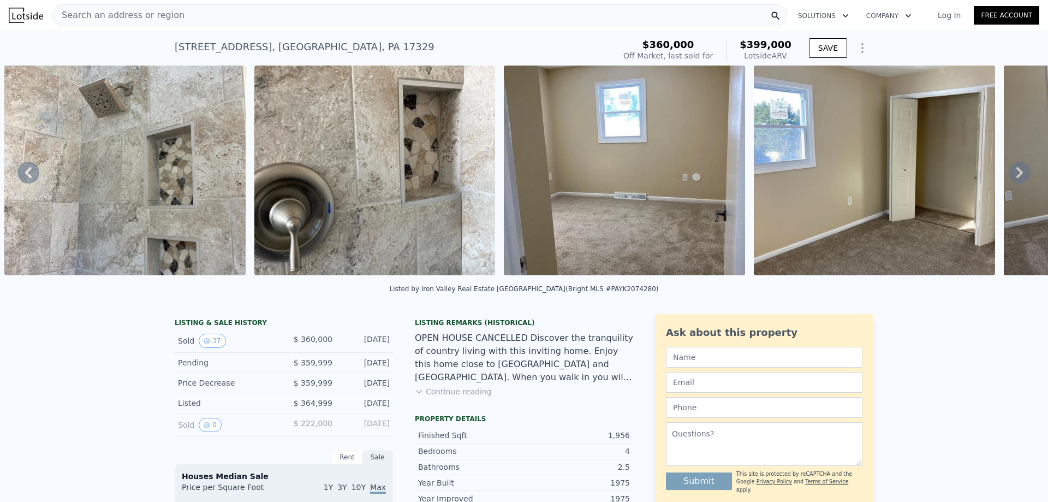
click at [1009, 179] on icon at bounding box center [1020, 173] width 22 height 22
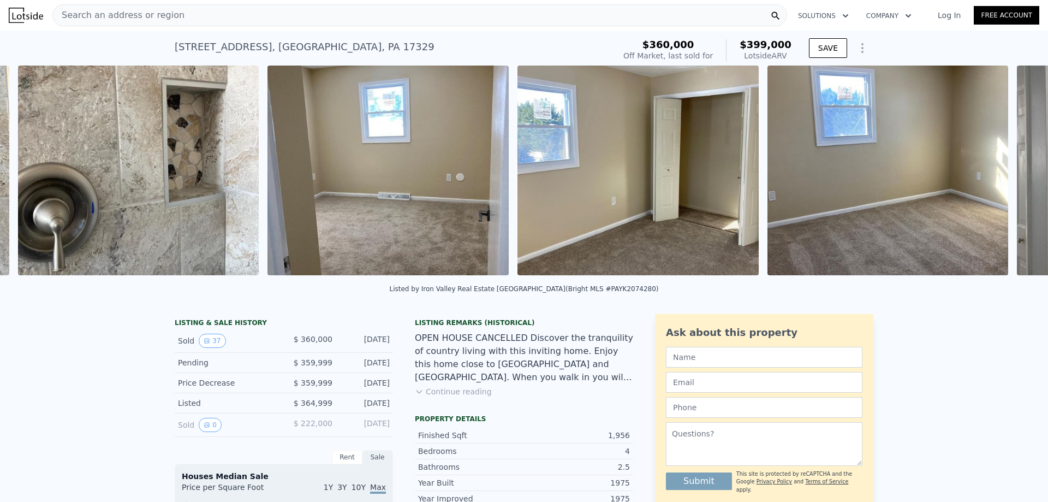
scroll to position [0, 5786]
